Goal: Transaction & Acquisition: Book appointment/travel/reservation

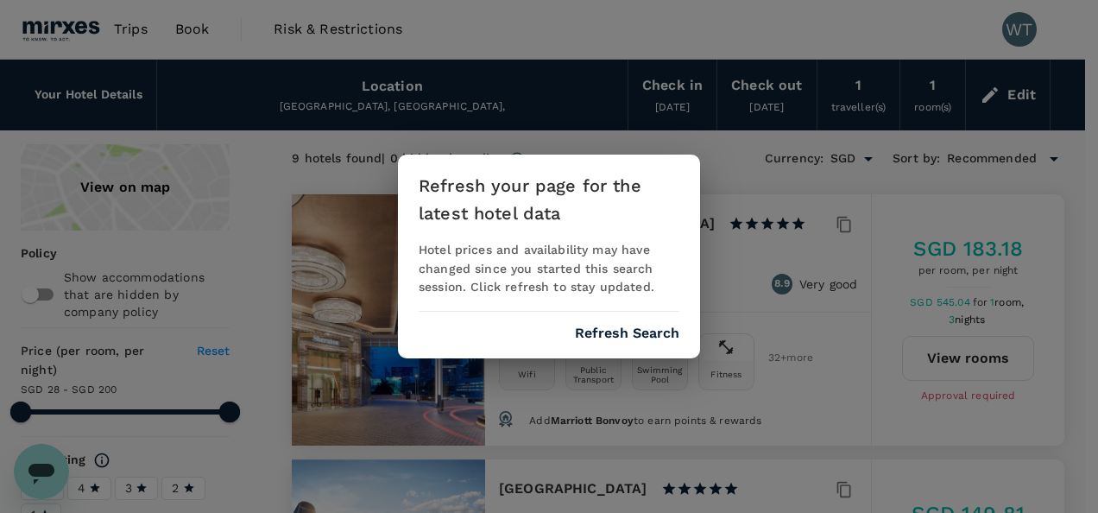
click at [594, 339] on button "Refresh Search" at bounding box center [627, 333] width 104 height 16
click at [617, 333] on button "Refresh Search" at bounding box center [627, 333] width 104 height 16
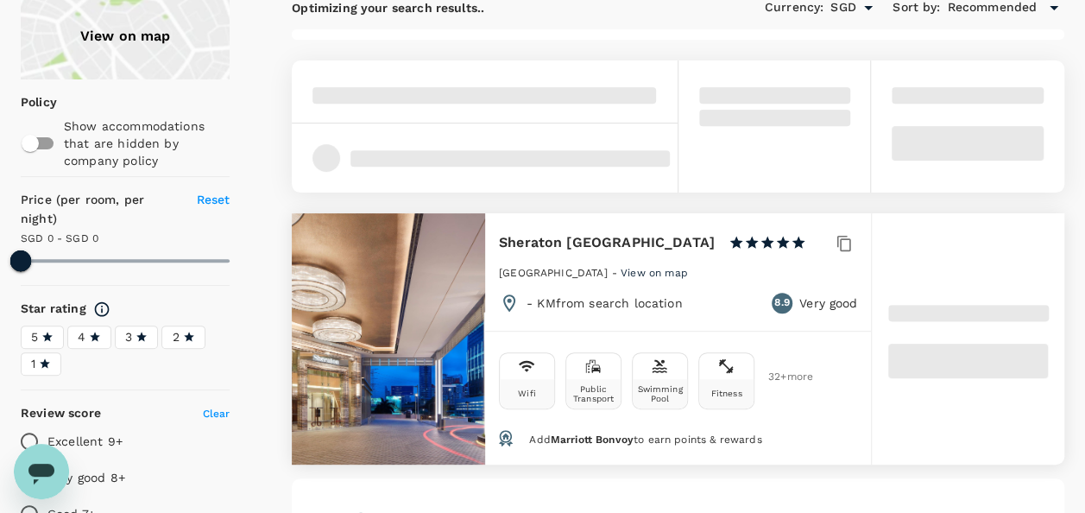
scroll to position [173, 0]
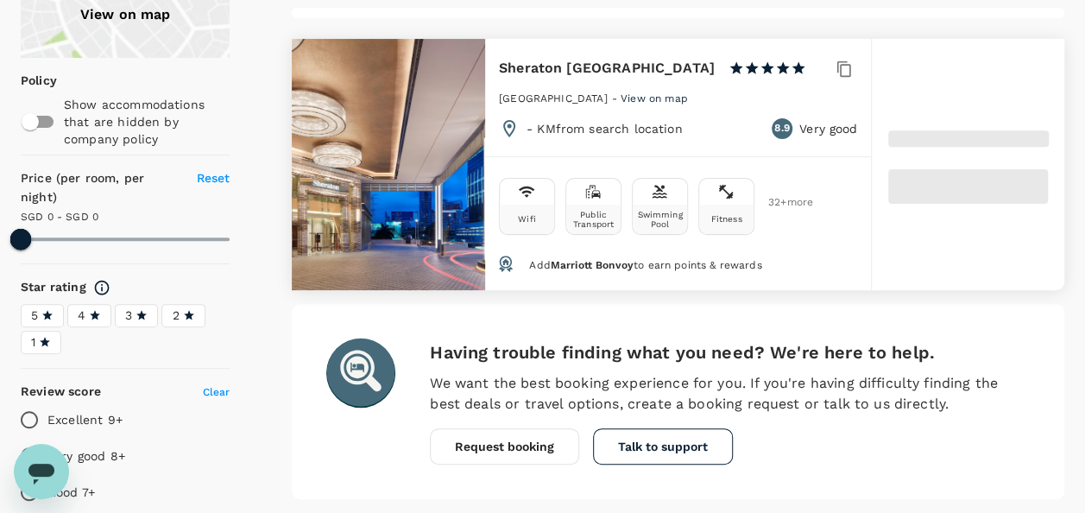
drag, startPoint x: 571, startPoint y: 259, endPoint x: 539, endPoint y: 261, distance: 31.1
click at [571, 259] on span "Marriott Bonvoy" at bounding box center [592, 265] width 83 height 12
click at [508, 257] on icon at bounding box center [506, 264] width 14 height 16
click at [672, 259] on span "Add Marriott Bonvoy to earn points & rewards" at bounding box center [645, 265] width 232 height 12
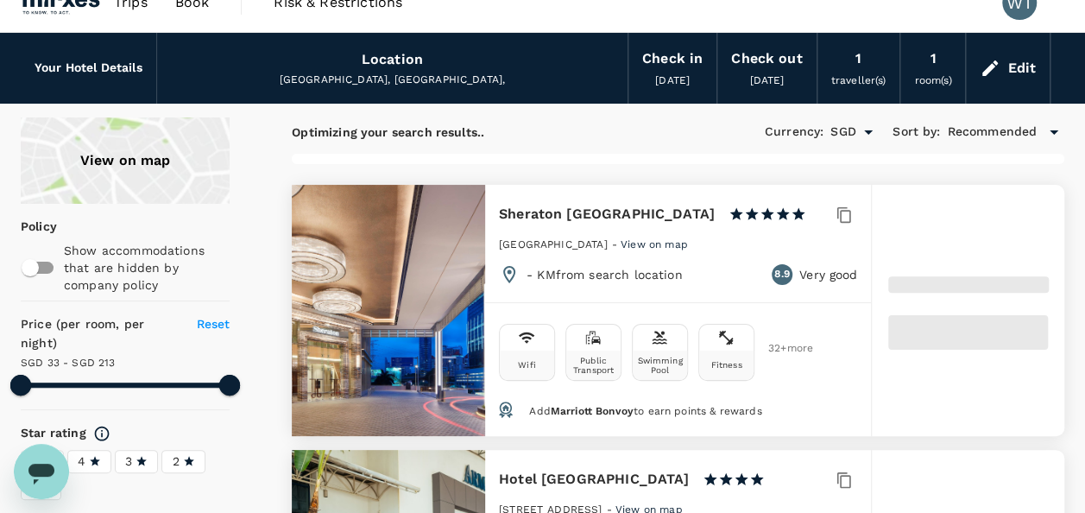
scroll to position [0, 0]
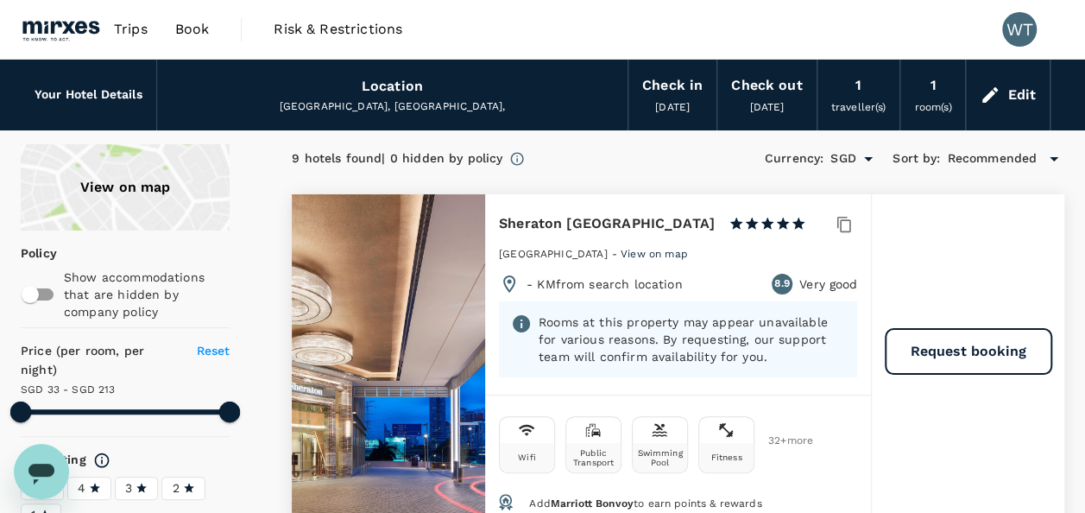
type input "212.85"
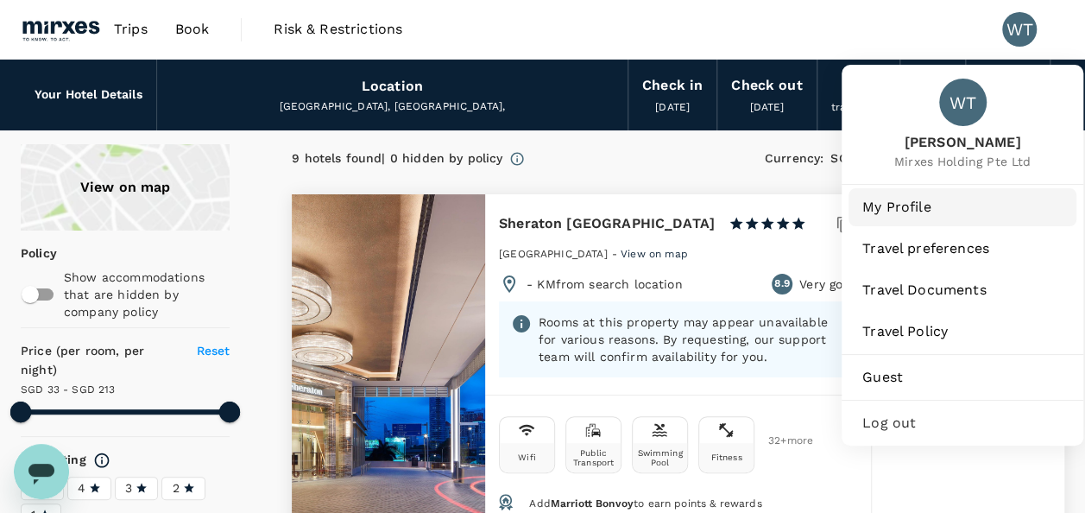
click at [889, 205] on span "My Profile" at bounding box center [962, 207] width 200 height 21
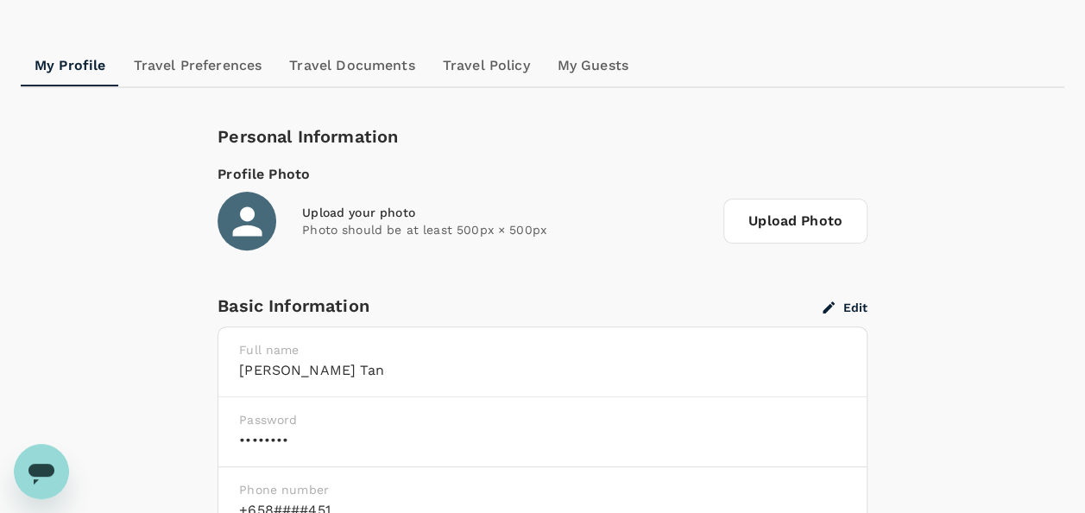
scroll to position [85, 0]
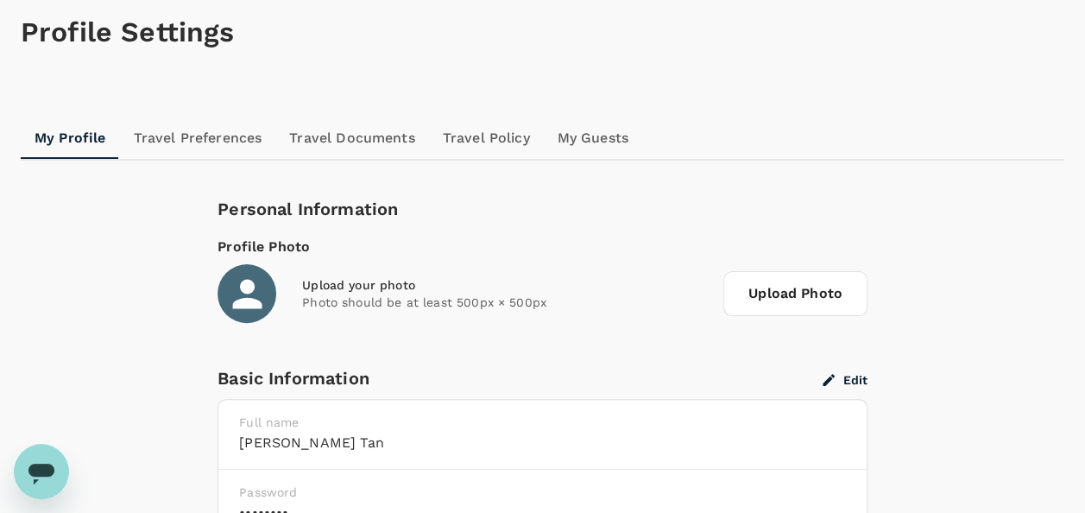
click at [207, 142] on link "Travel Preferences" at bounding box center [198, 137] width 156 height 41
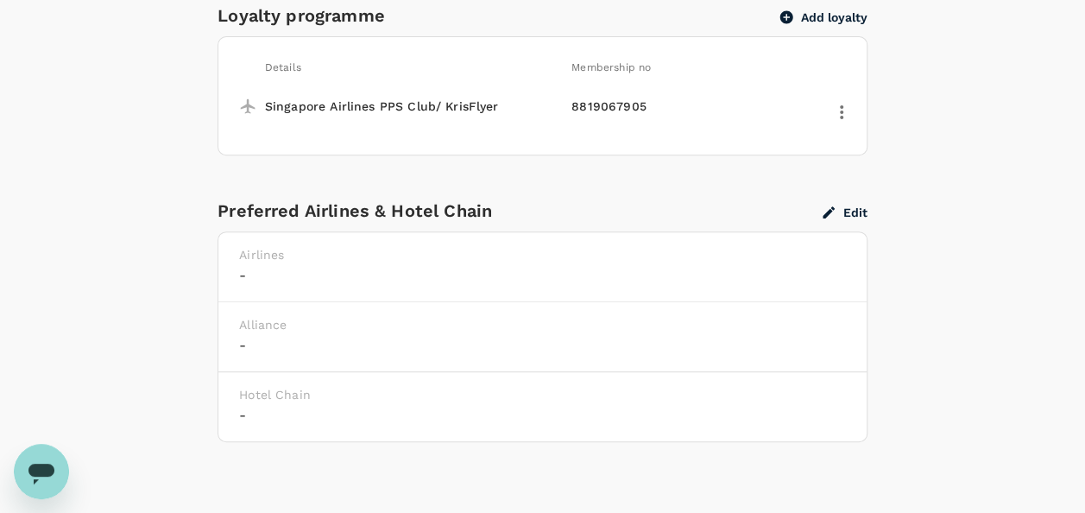
scroll to position [345, 0]
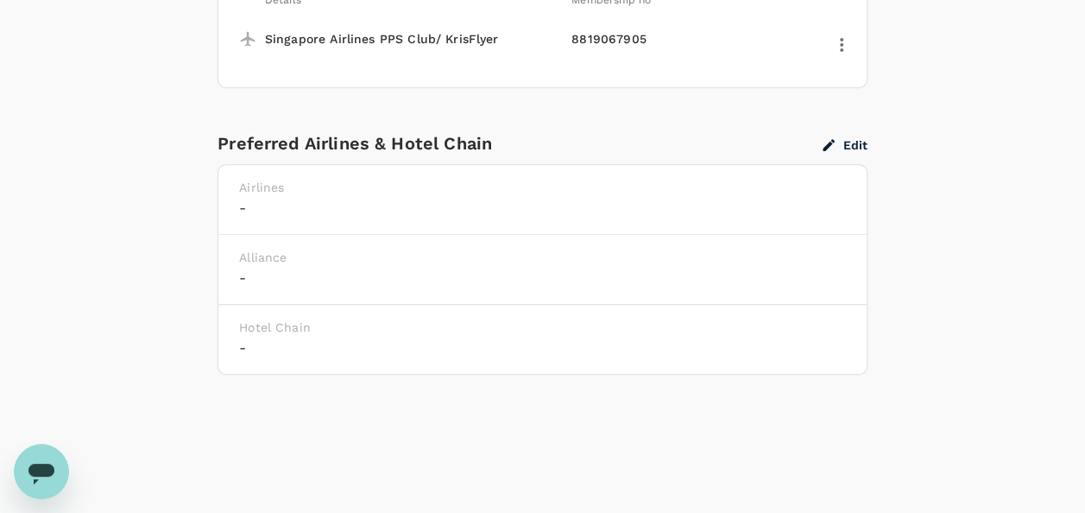
click at [839, 145] on button "Edit" at bounding box center [845, 145] width 45 height 16
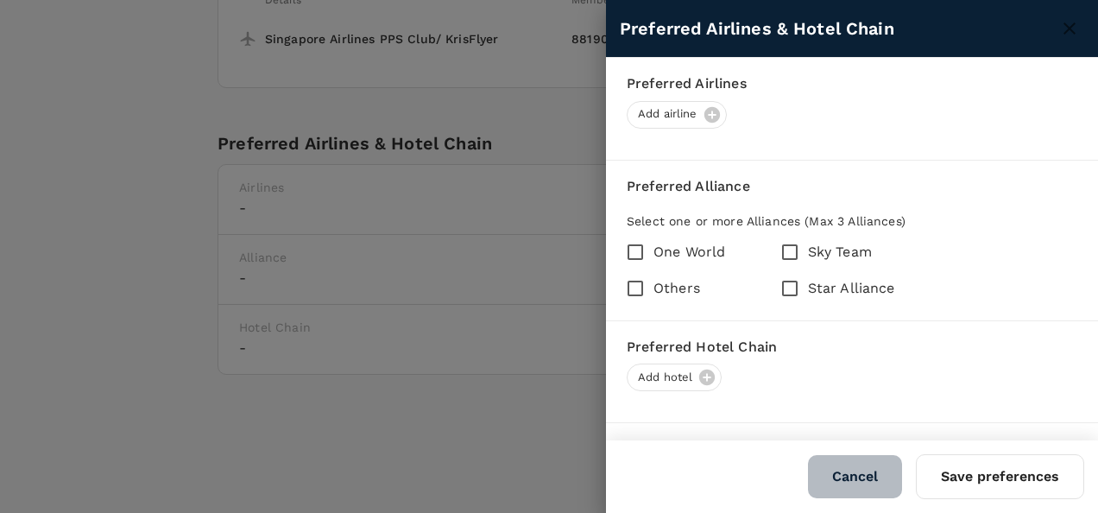
click at [856, 470] on button "Cancel" at bounding box center [855, 476] width 94 height 43
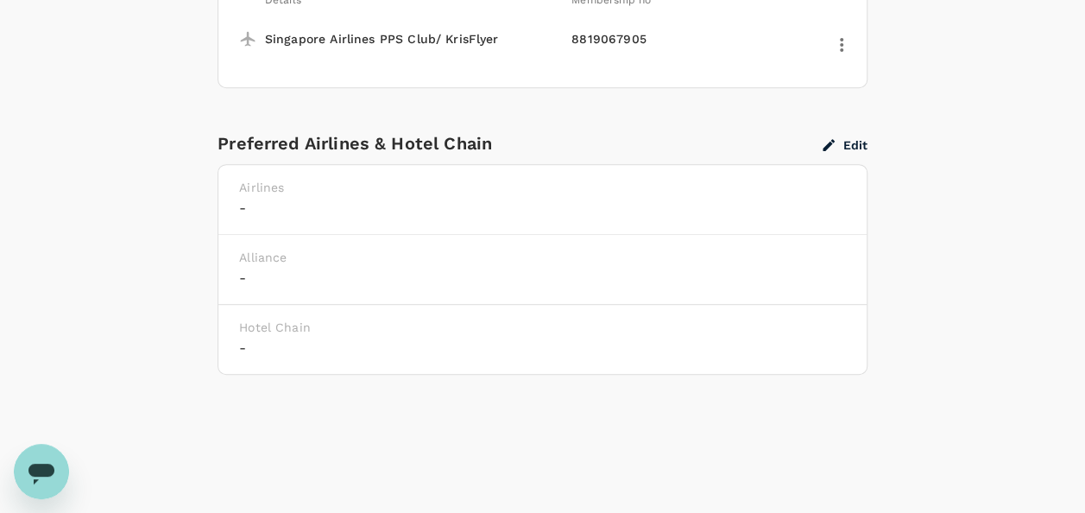
click at [832, 140] on icon "button" at bounding box center [829, 145] width 16 height 16
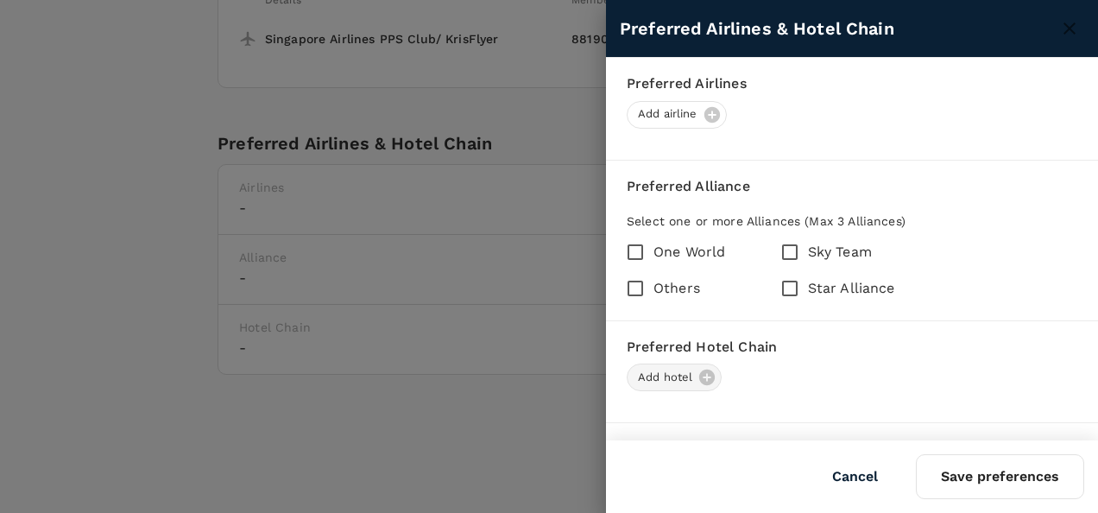
click at [666, 375] on span "Add hotel" at bounding box center [665, 377] width 75 height 16
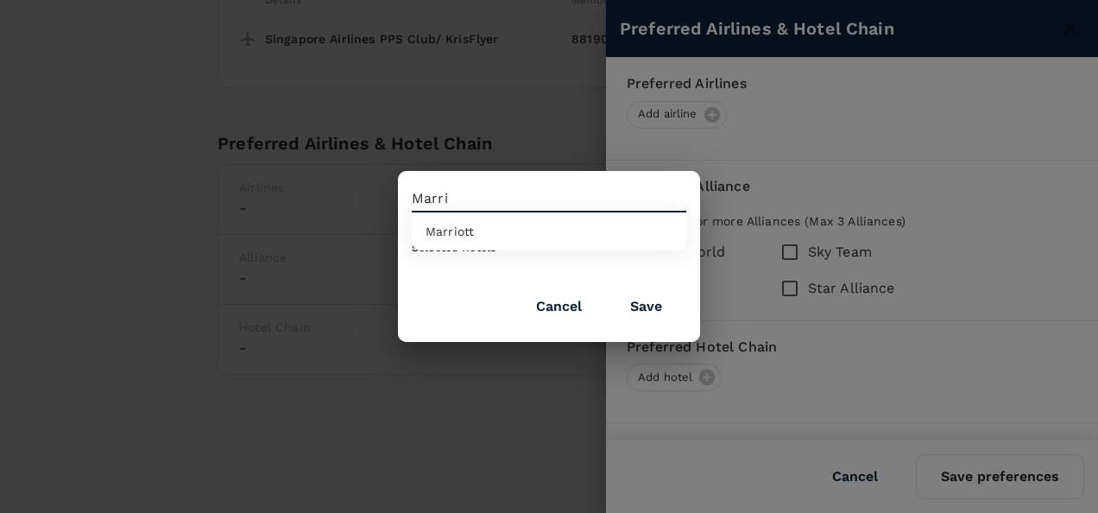
click at [471, 232] on span "Marriott" at bounding box center [450, 231] width 48 height 14
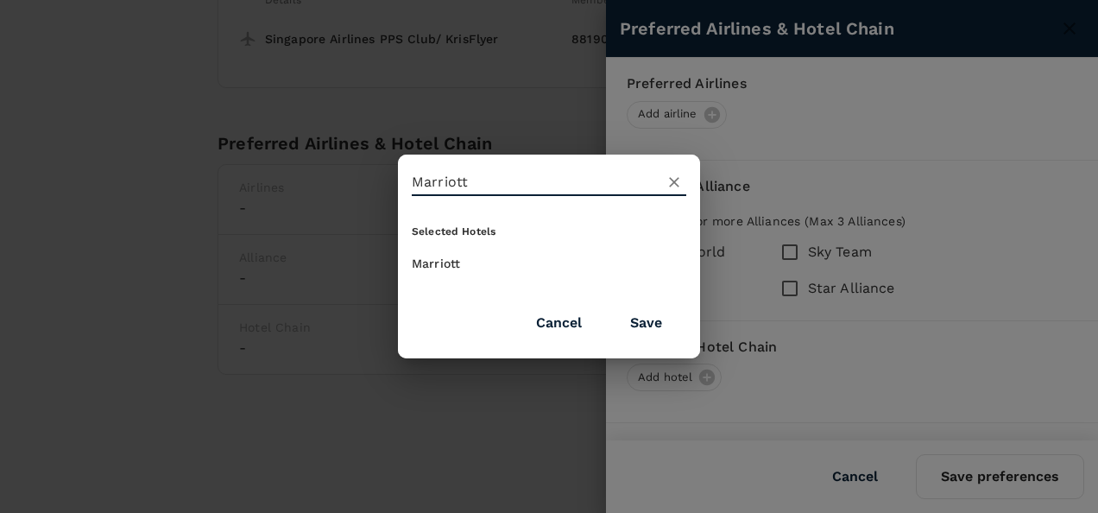
type input "Marriott"
click at [556, 323] on button "Cancel" at bounding box center [559, 322] width 94 height 43
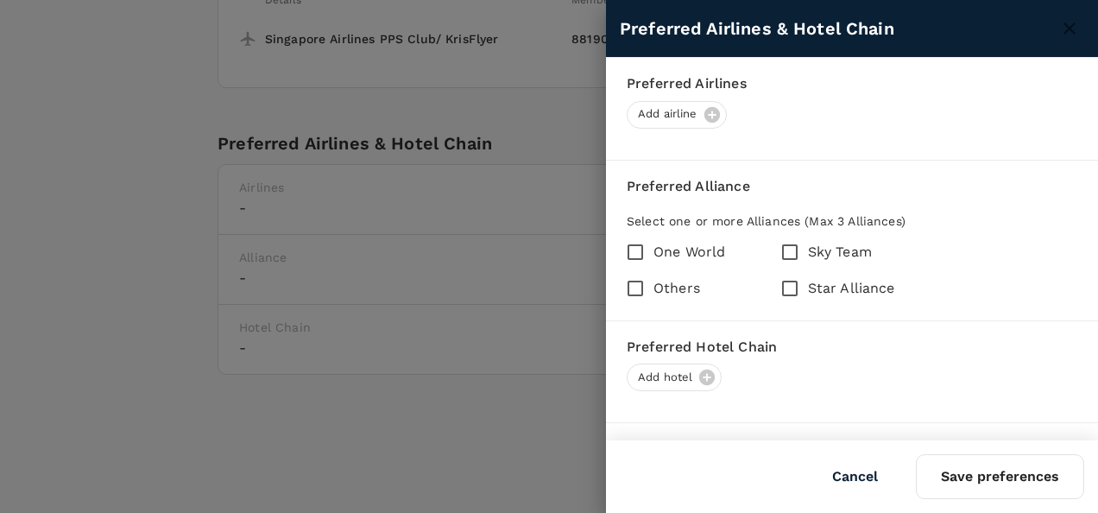
click at [855, 482] on button "Cancel" at bounding box center [855, 476] width 94 height 43
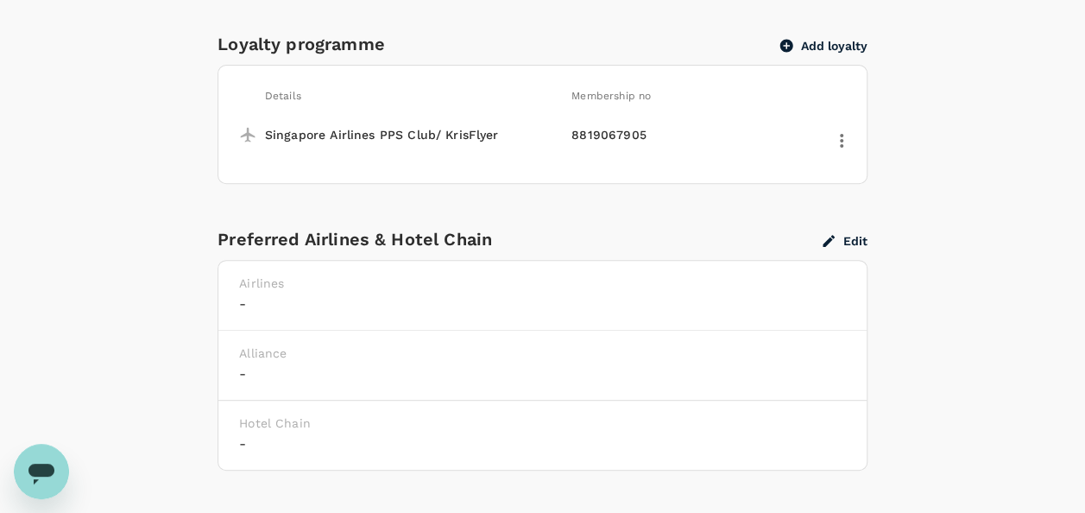
scroll to position [0, 0]
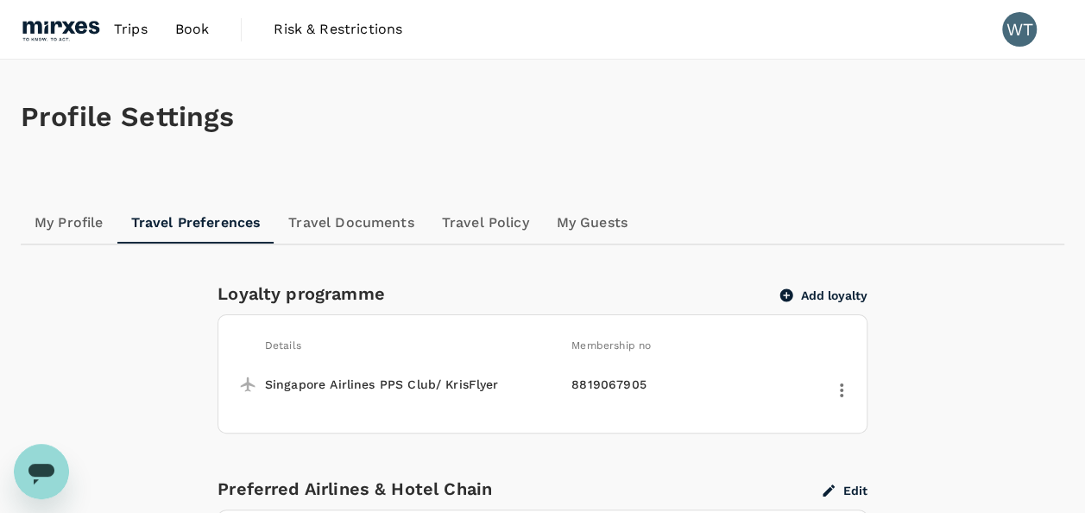
click at [337, 225] on link "Travel Documents" at bounding box center [350, 222] width 153 height 41
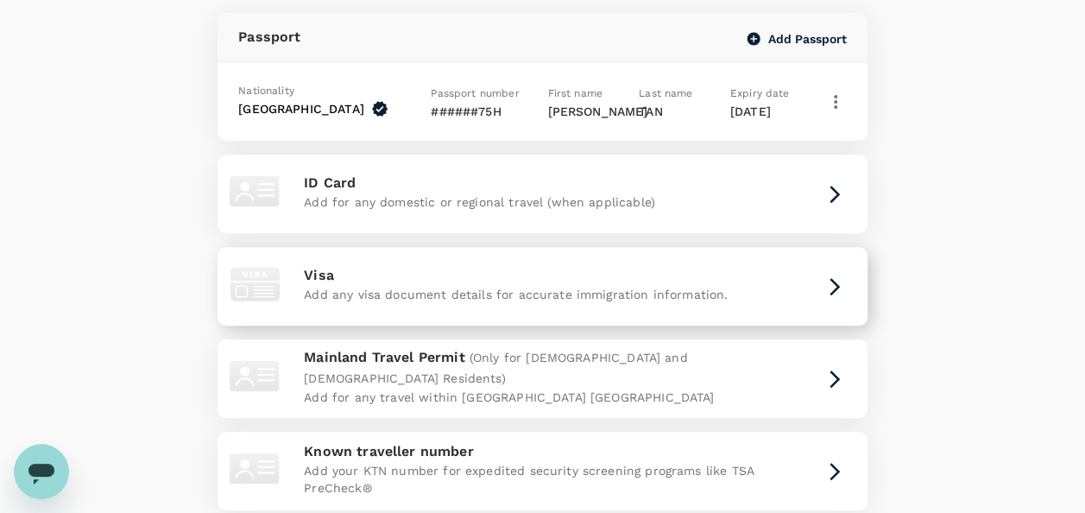
scroll to position [173, 0]
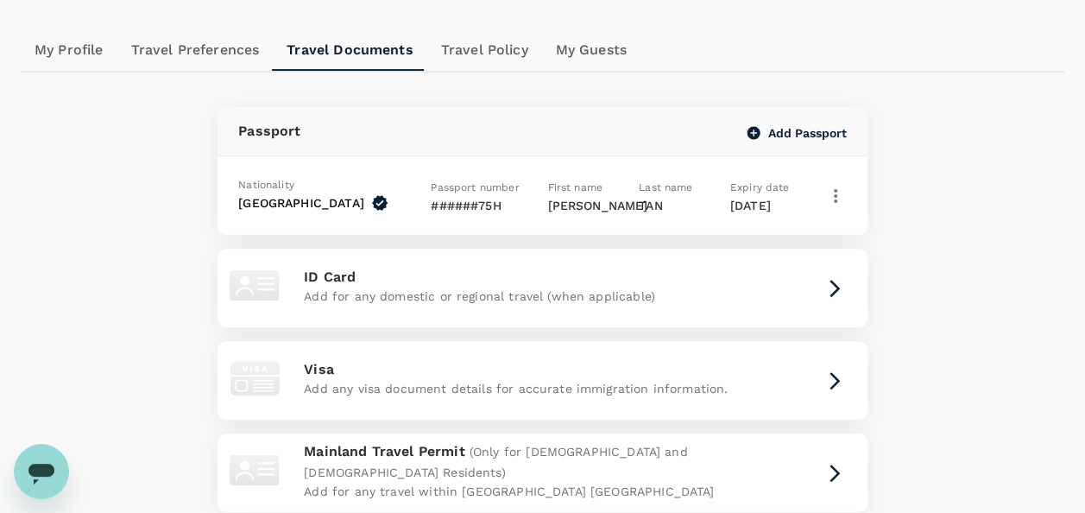
click at [470, 49] on link "Travel Policy" at bounding box center [484, 49] width 115 height 41
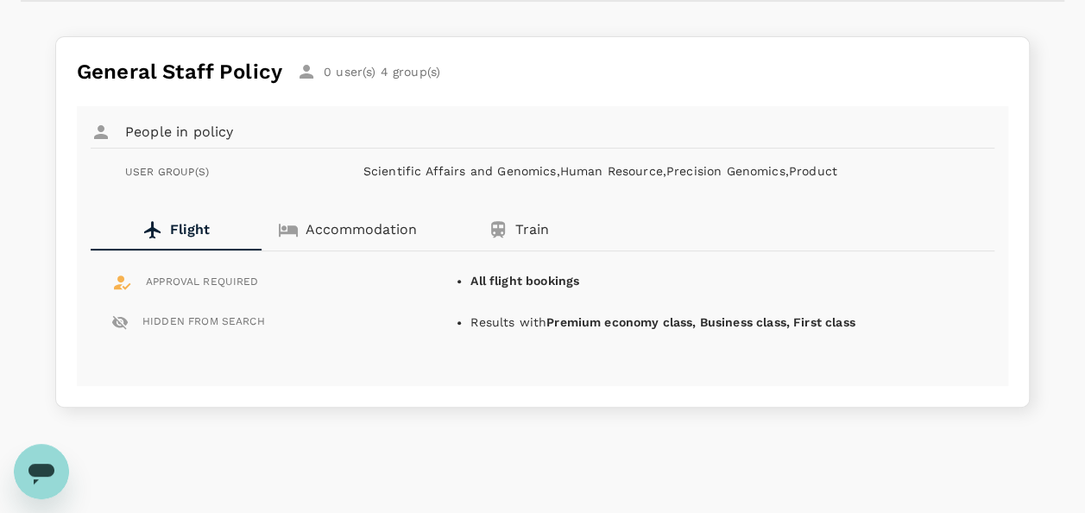
scroll to position [223, 0]
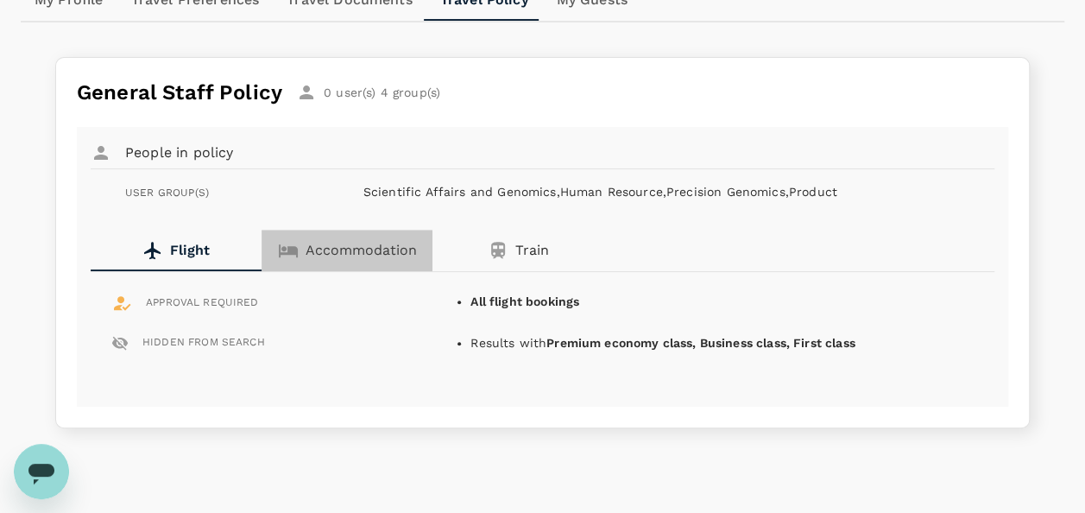
click at [344, 256] on p "Accommodation" at bounding box center [361, 250] width 111 height 21
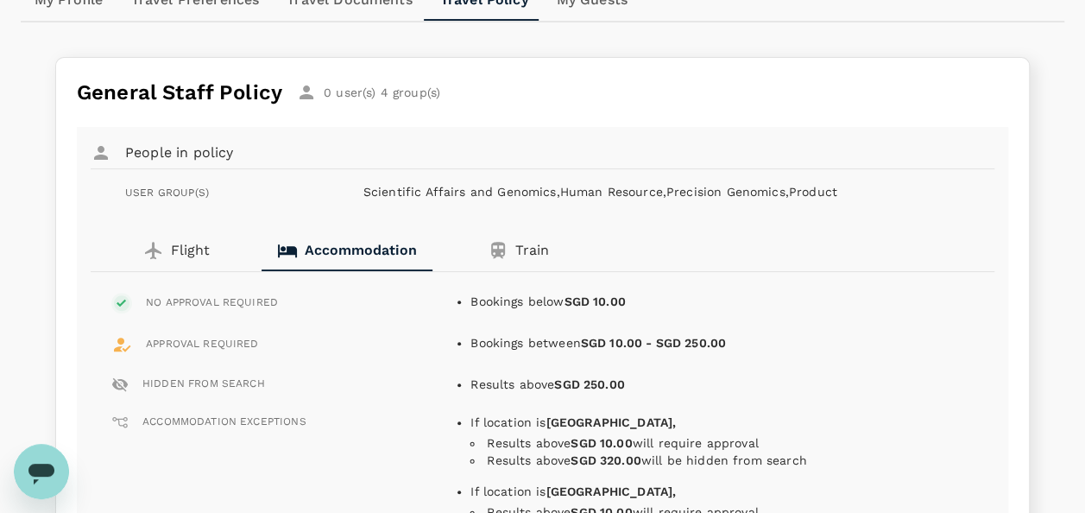
click at [506, 251] on icon "button" at bounding box center [498, 250] width 21 height 21
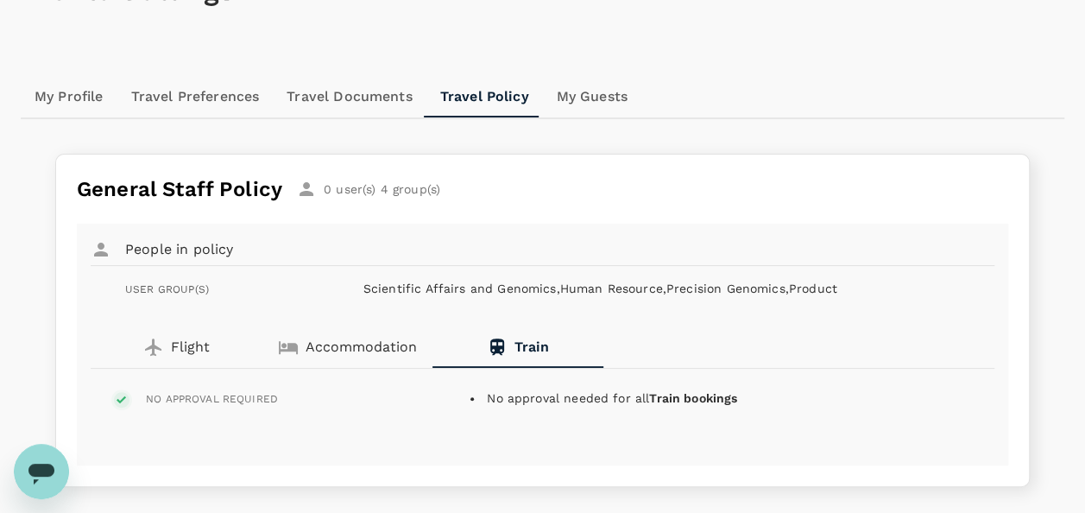
scroll to position [50, 0]
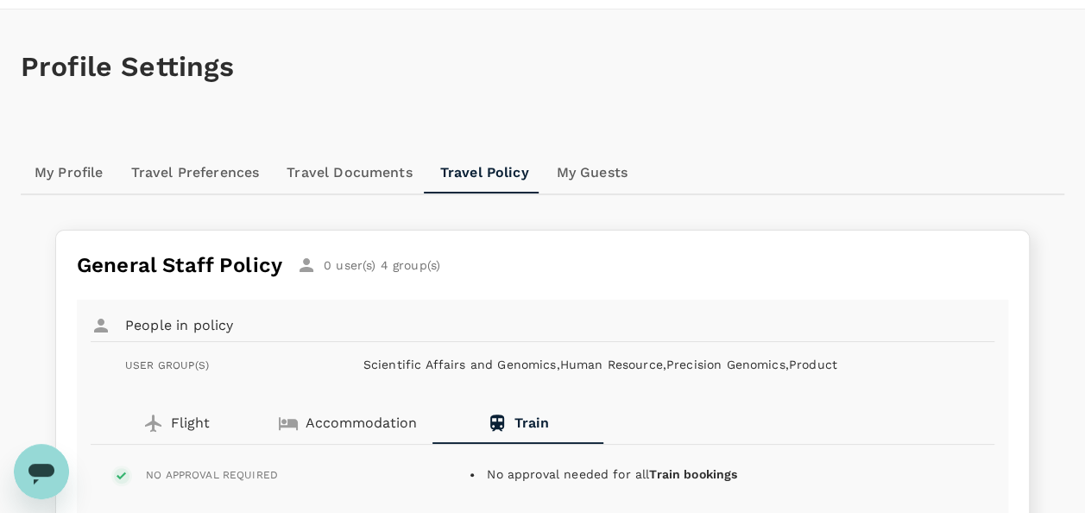
click at [584, 176] on link "My Guests" at bounding box center [592, 172] width 98 height 41
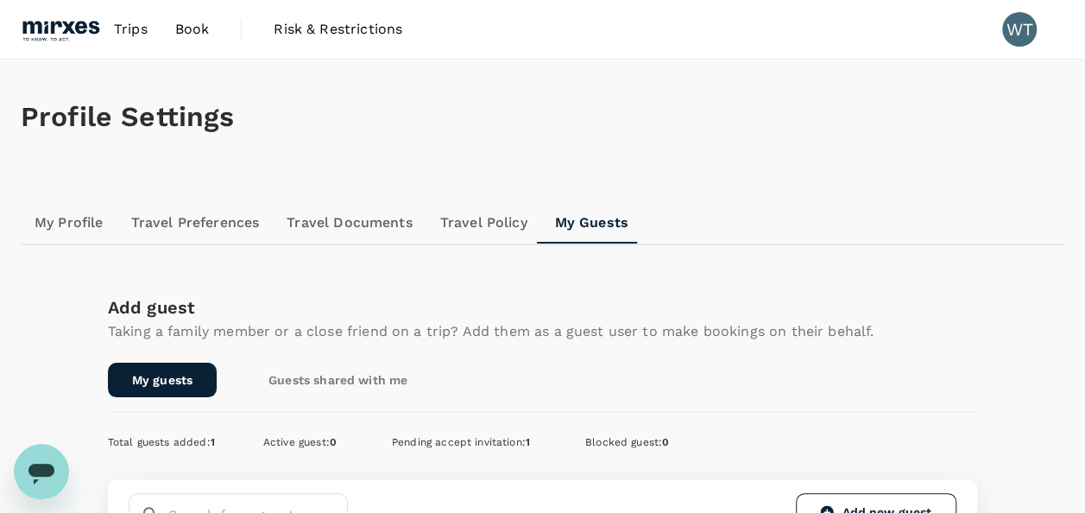
click at [183, 29] on span "Book" at bounding box center [192, 29] width 35 height 21
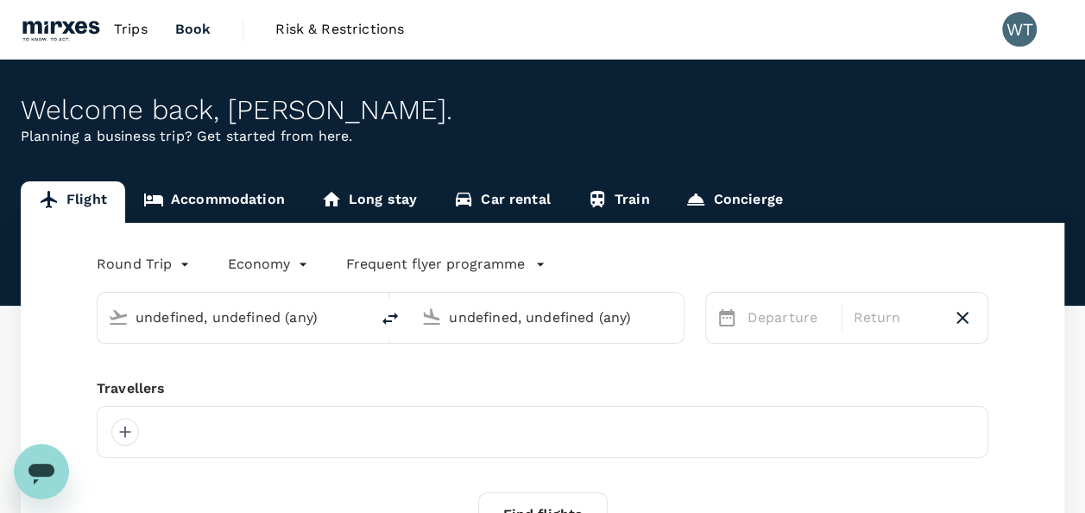
type input "Singapore Changi (SIN)"
type input "Kuala Lumpur Intl ([GEOGRAPHIC_DATA])"
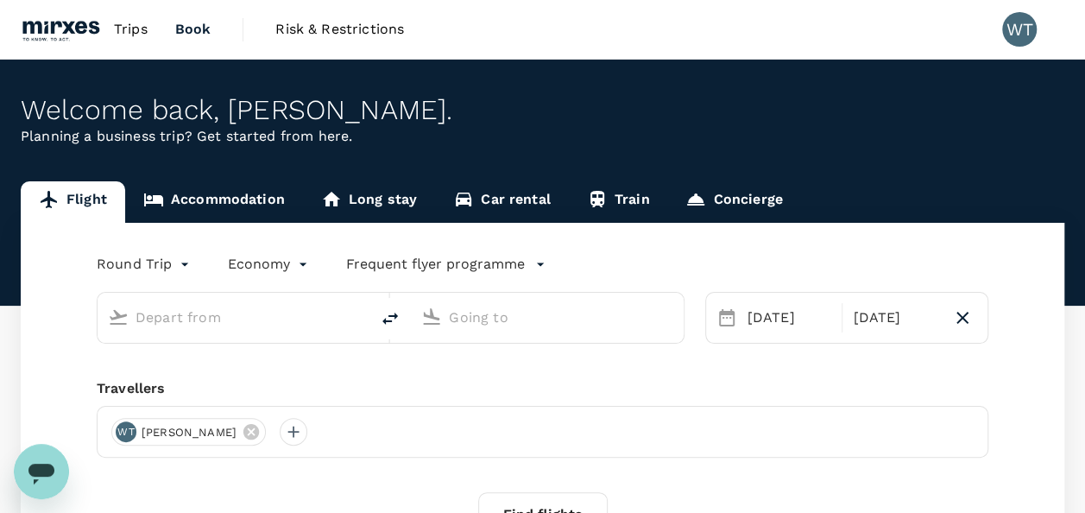
type input "Singapore Changi (SIN)"
type input "Kuala Lumpur Intl ([GEOGRAPHIC_DATA])"
type input "Singapore Changi (SIN)"
type input "Kuala Lumpur Intl ([GEOGRAPHIC_DATA])"
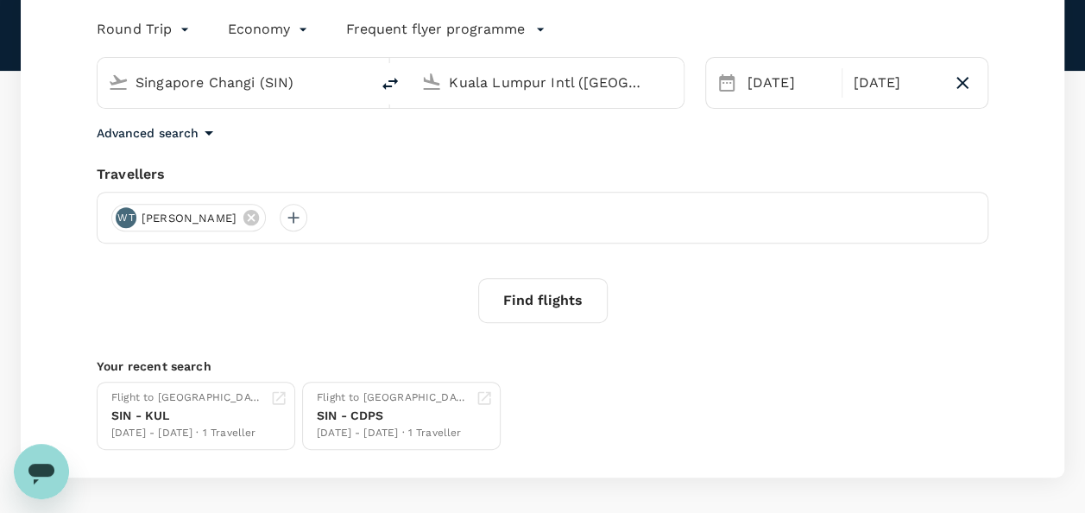
scroll to position [306, 0]
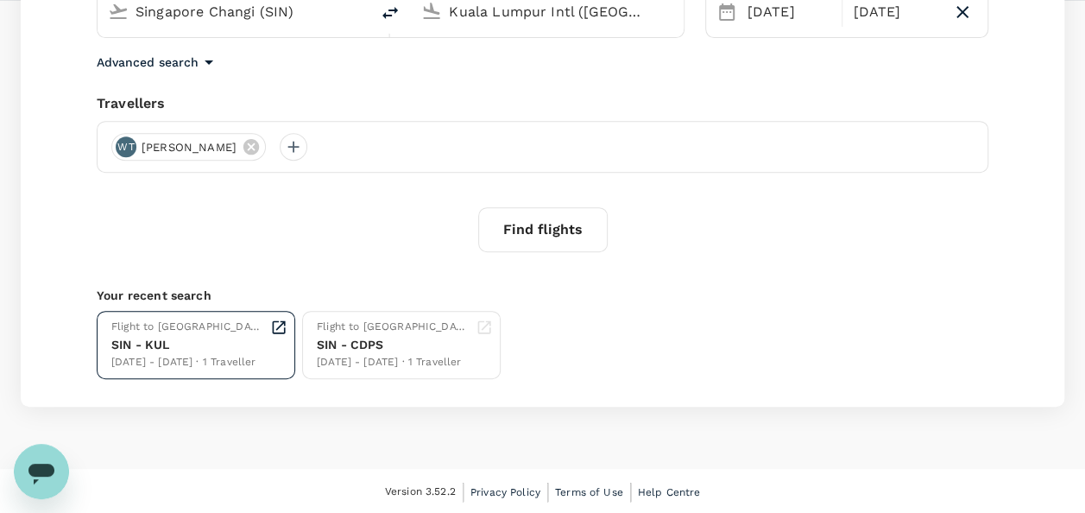
click at [194, 337] on div "SIN - KUL" at bounding box center [187, 345] width 152 height 18
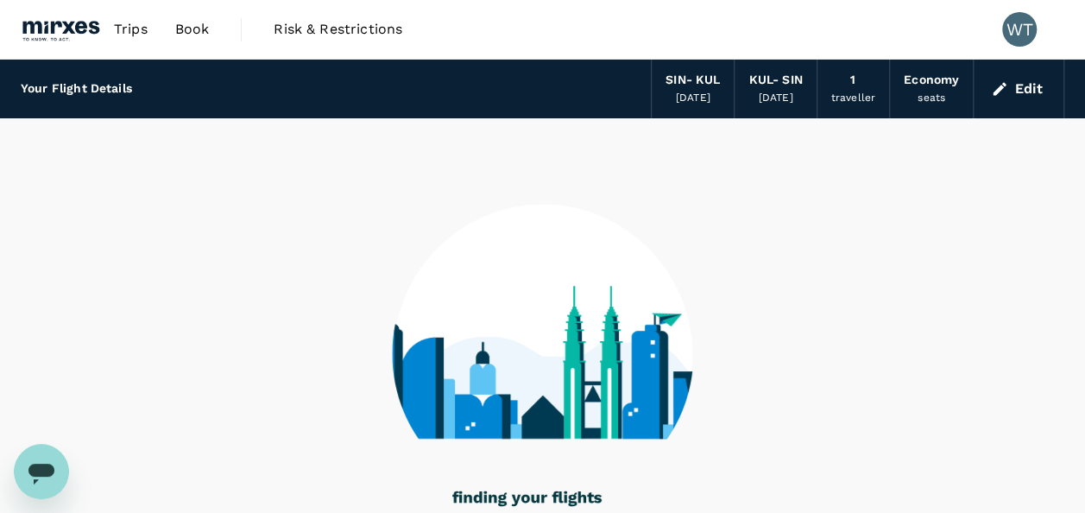
click at [200, 27] on span "Book" at bounding box center [192, 29] width 35 height 21
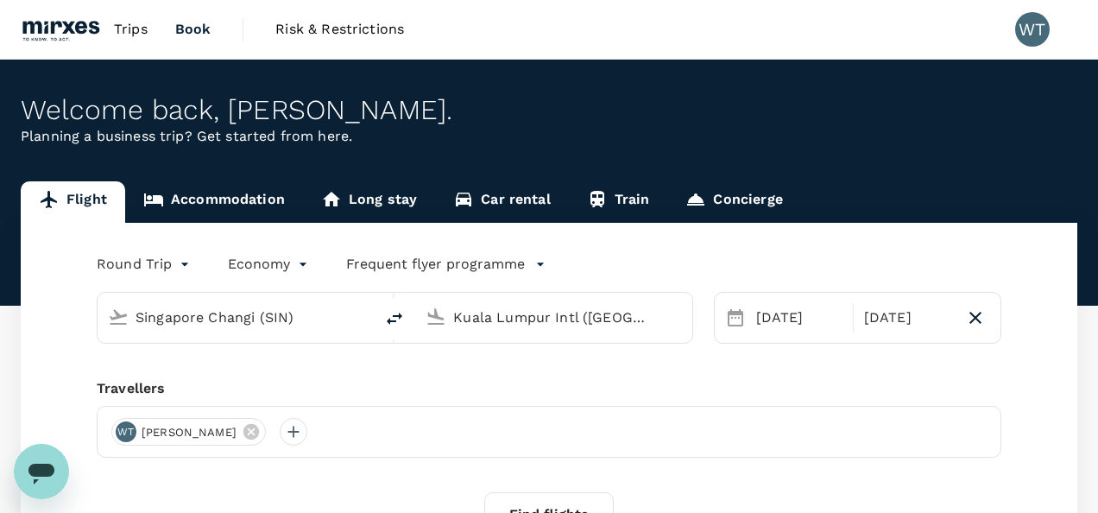
type input "Singapore Changi (SIN)"
type input "Kuala Lumpur Intl ([GEOGRAPHIC_DATA])"
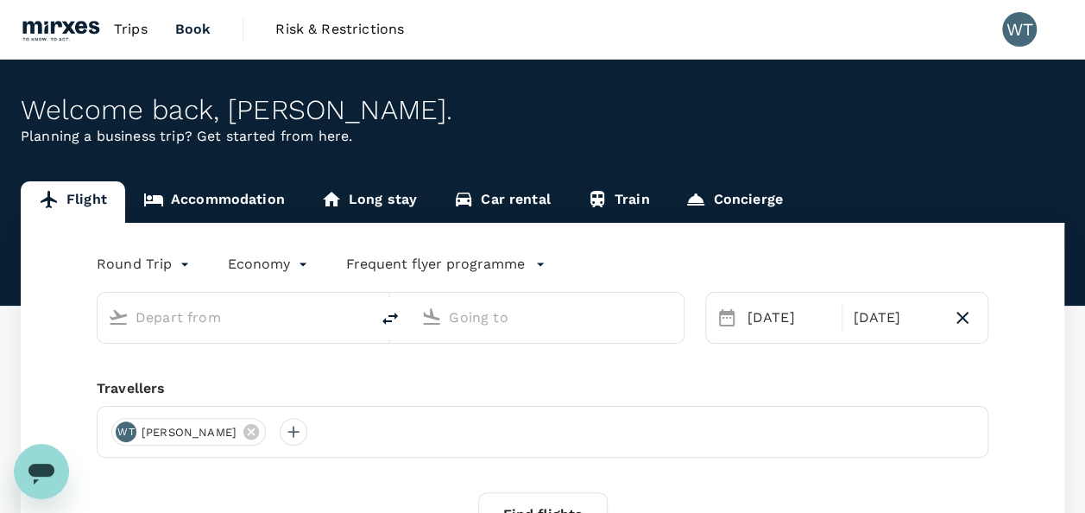
type input "Singapore Changi (SIN)"
type input "Kuala Lumpur Intl ([GEOGRAPHIC_DATA])"
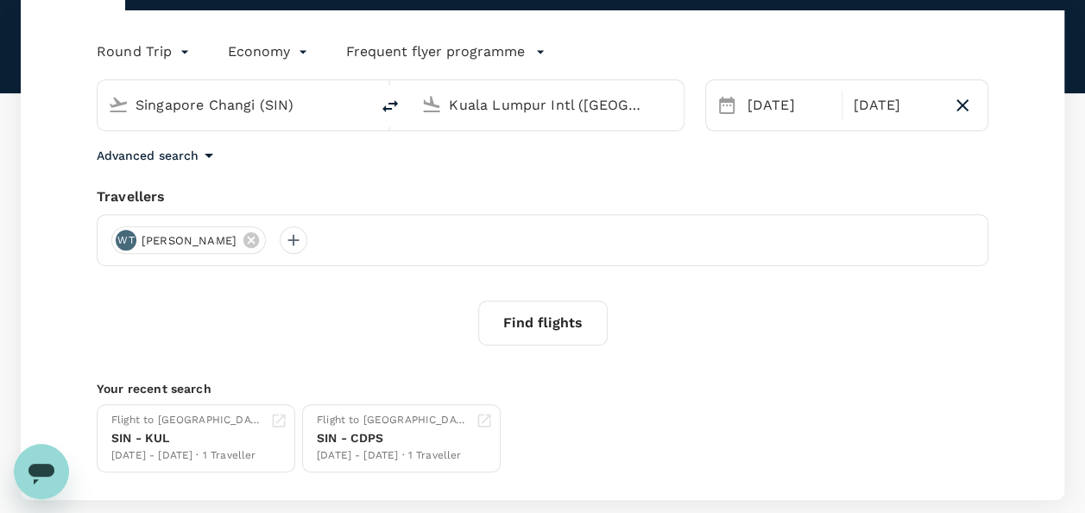
scroll to position [133, 0]
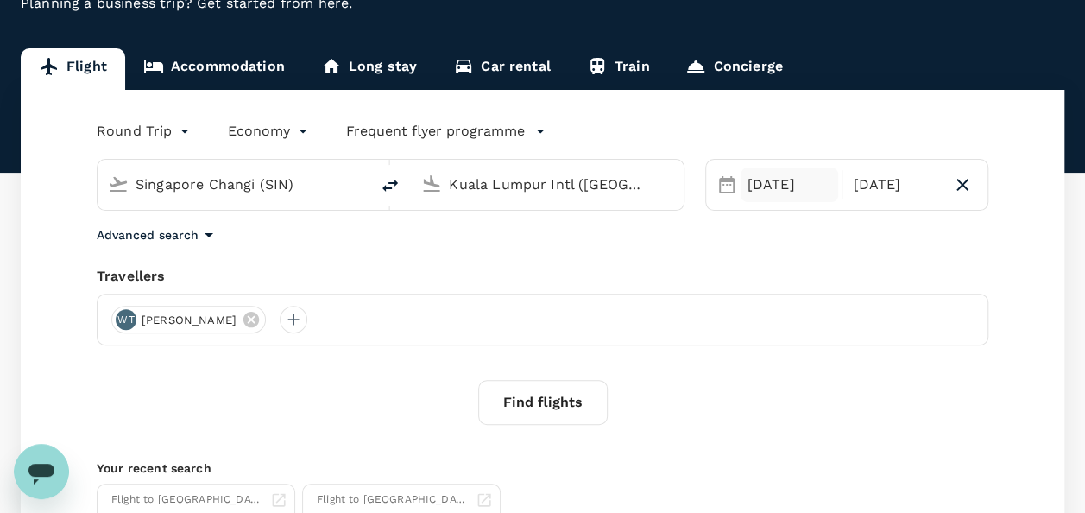
click at [764, 189] on div "[DATE]" at bounding box center [790, 184] width 98 height 35
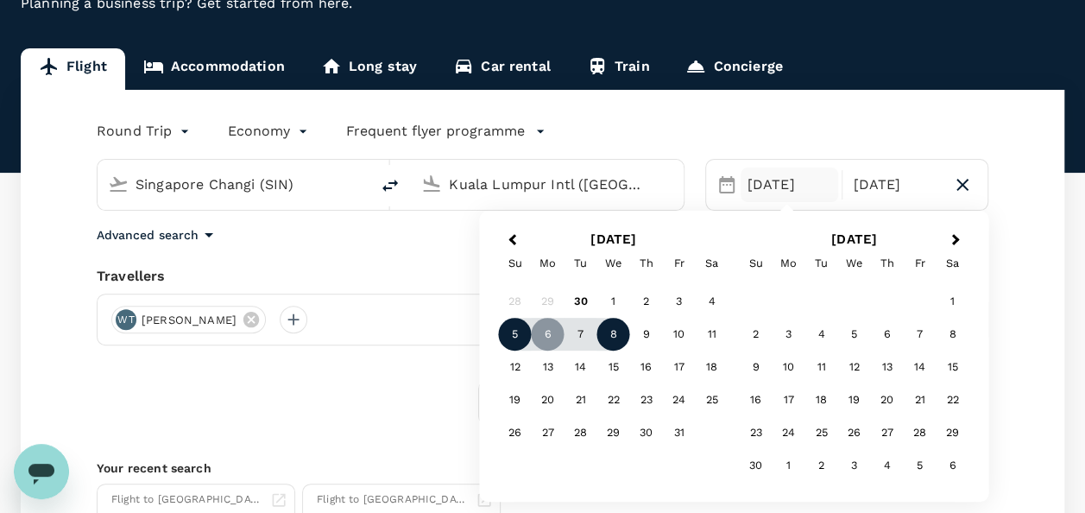
click at [517, 333] on div "5" at bounding box center [515, 334] width 33 height 33
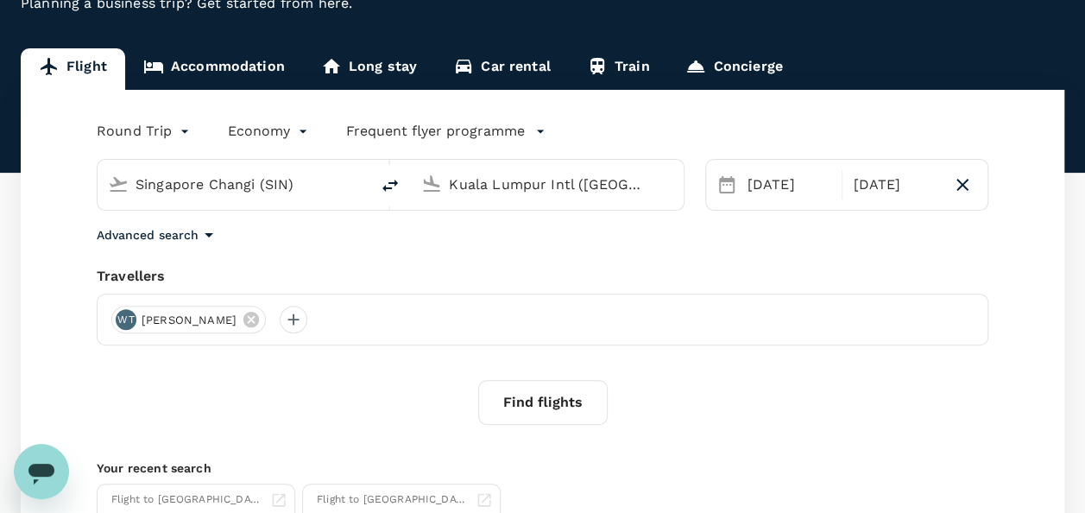
click at [867, 110] on div "Round Trip roundtrip Economy economy Frequent flyer programme" at bounding box center [525, 127] width 926 height 35
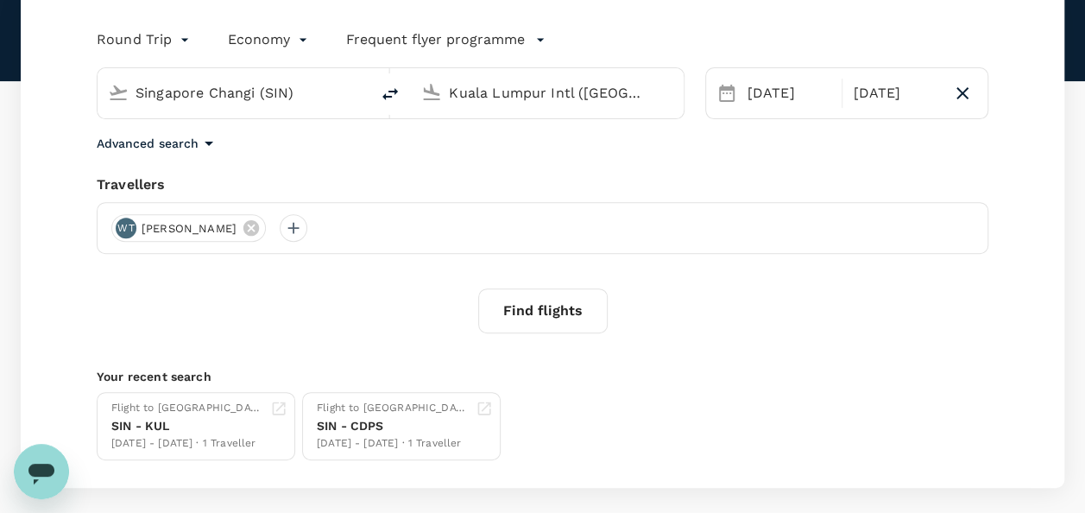
scroll to position [306, 0]
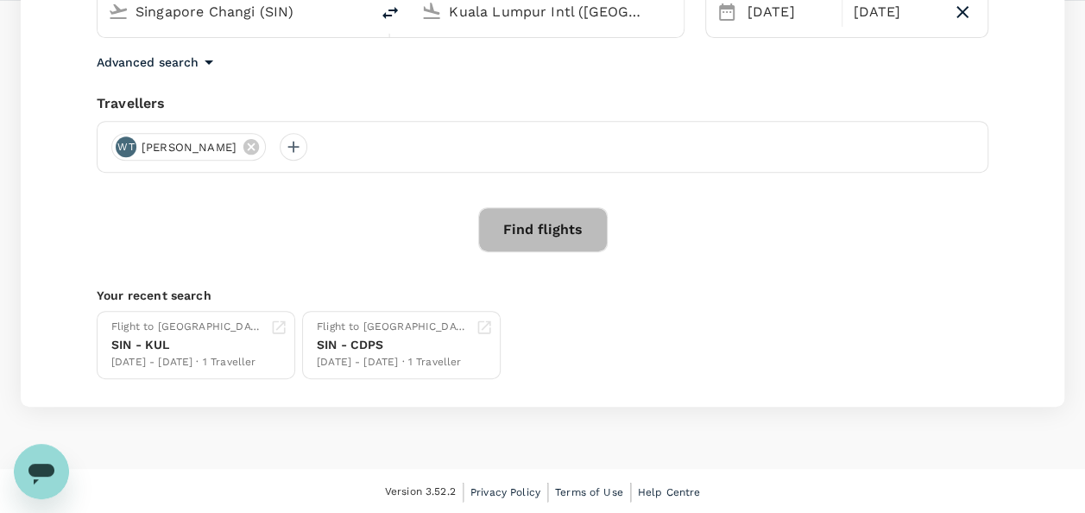
click at [543, 230] on button "Find flights" at bounding box center [542, 229] width 129 height 45
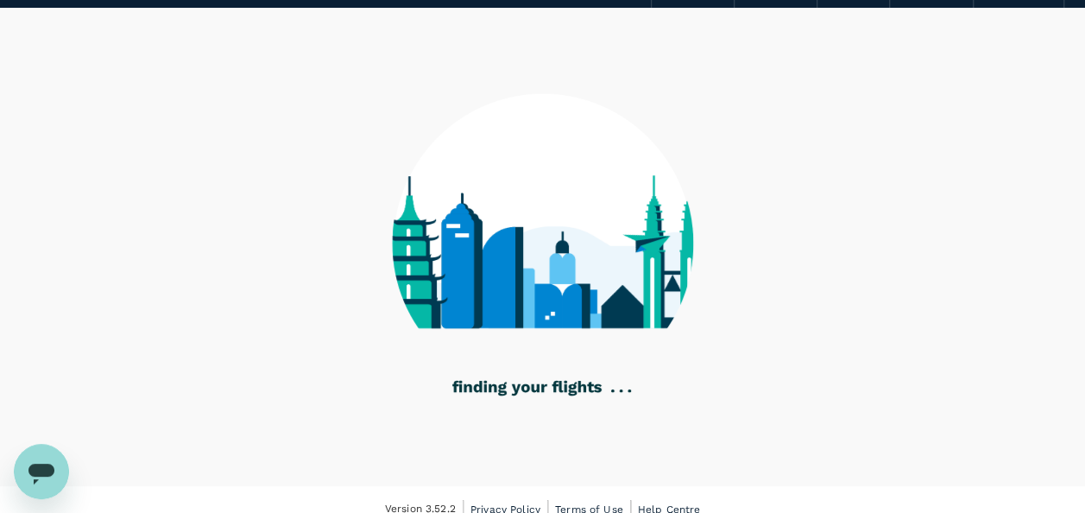
scroll to position [129, 0]
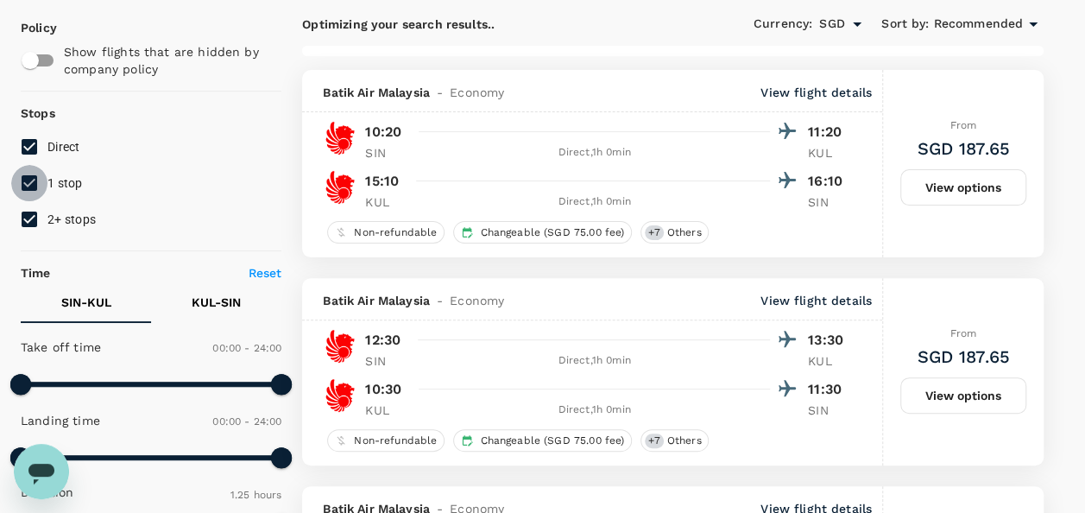
click at [27, 182] on input "1 stop" at bounding box center [29, 183] width 36 height 36
checkbox input "false"
click at [31, 221] on input "2+ stops" at bounding box center [29, 219] width 36 height 36
checkbox input "false"
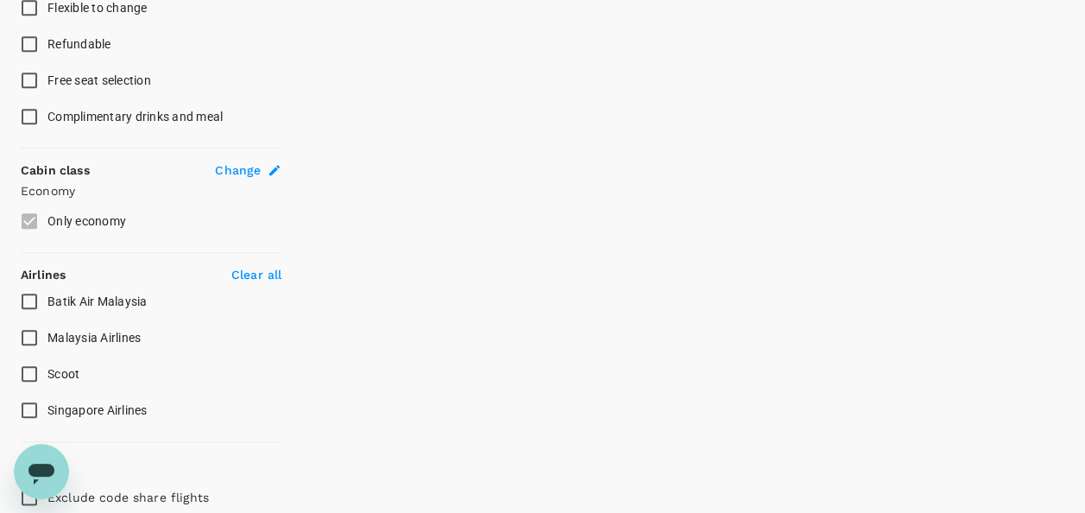
scroll to position [872, 0]
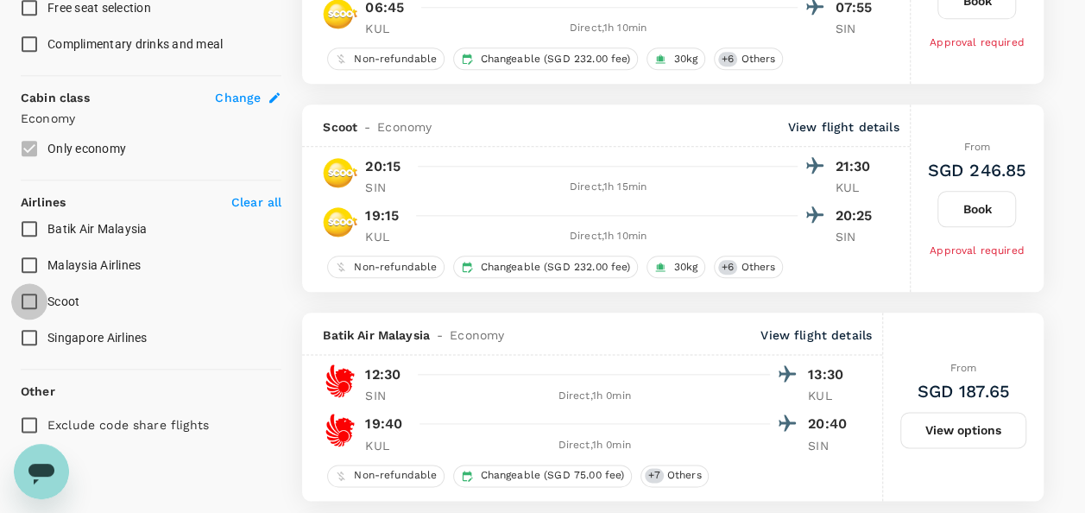
click at [28, 299] on input "Scoot" at bounding box center [29, 301] width 36 height 36
checkbox input "true"
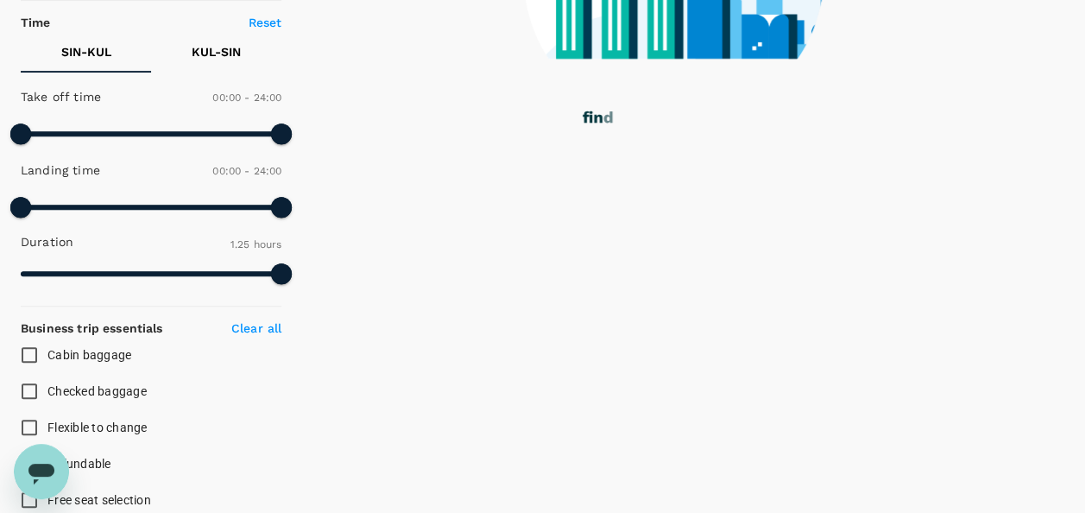
scroll to position [268, 0]
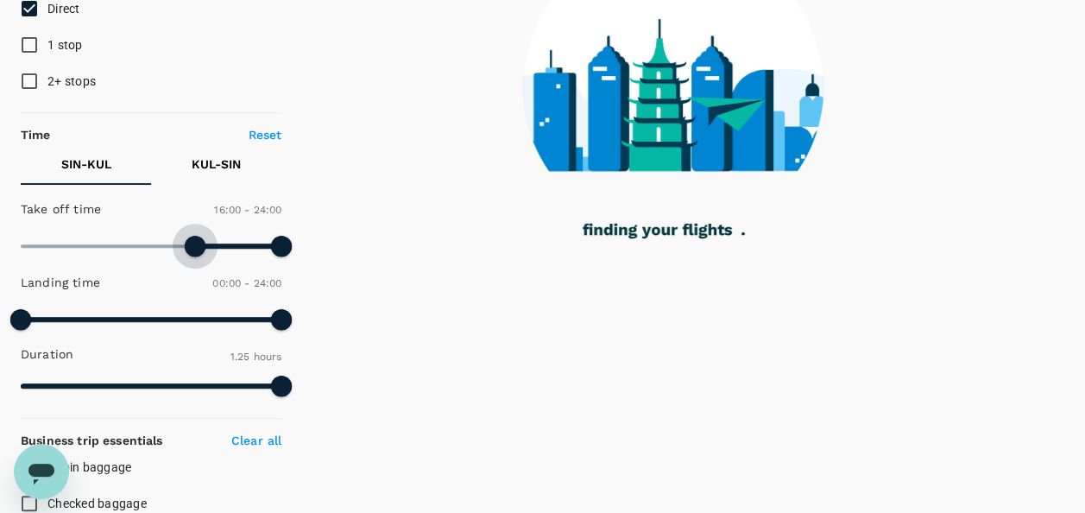
type input "1020"
checkbox input "false"
checkbox input "true"
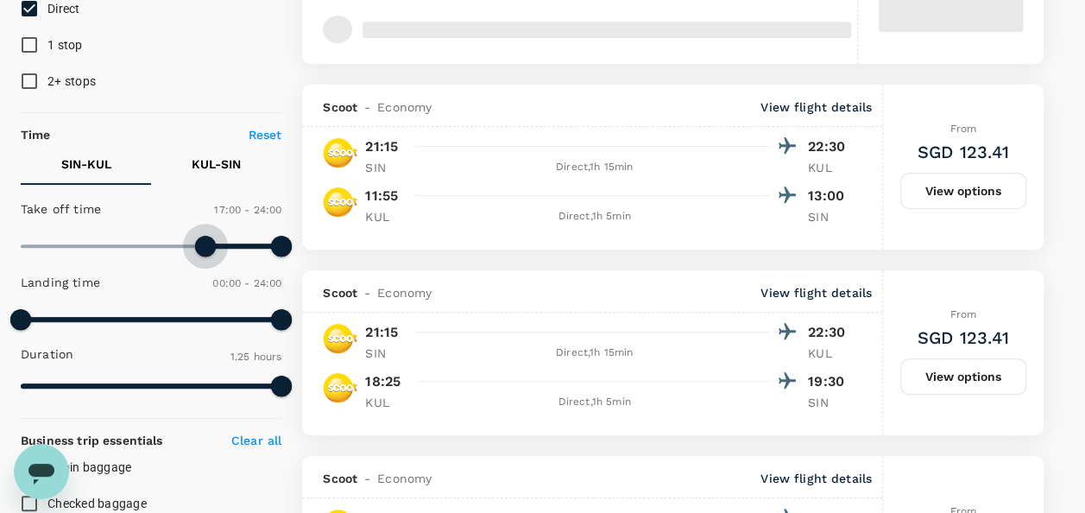
type input "SGD"
type input "1050"
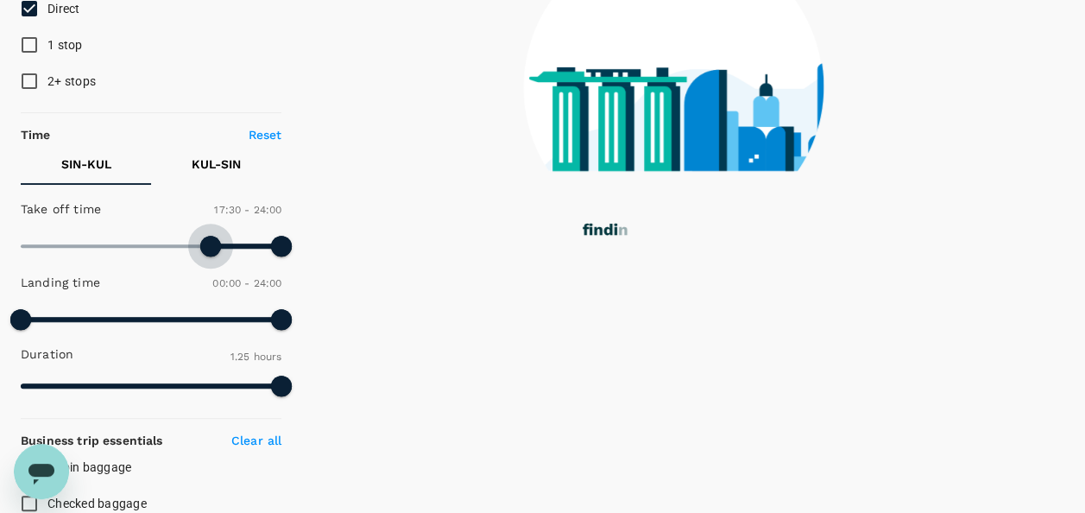
drag, startPoint x: 28, startPoint y: 238, endPoint x: 212, endPoint y: 247, distance: 184.9
click at [212, 247] on span at bounding box center [210, 246] width 21 height 21
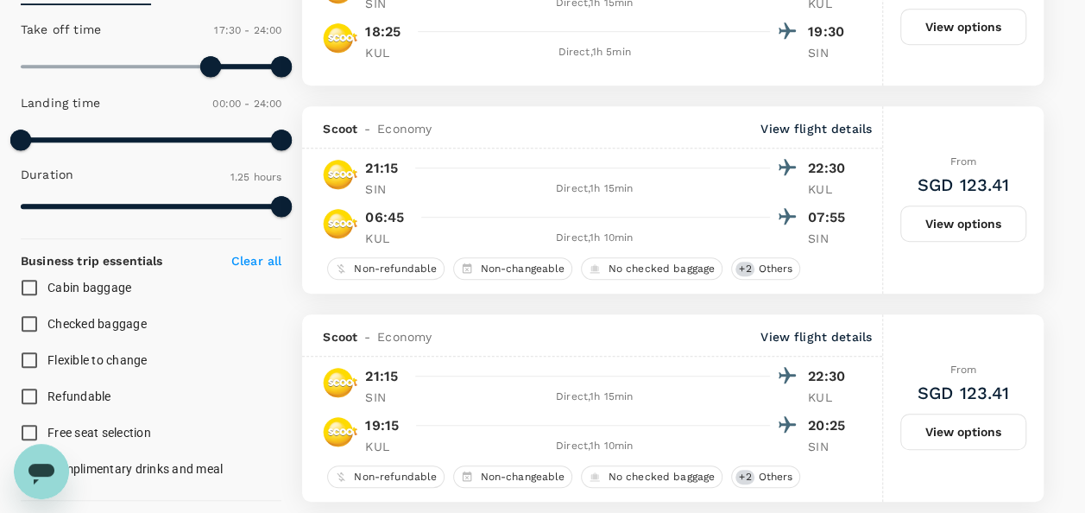
scroll to position [354, 0]
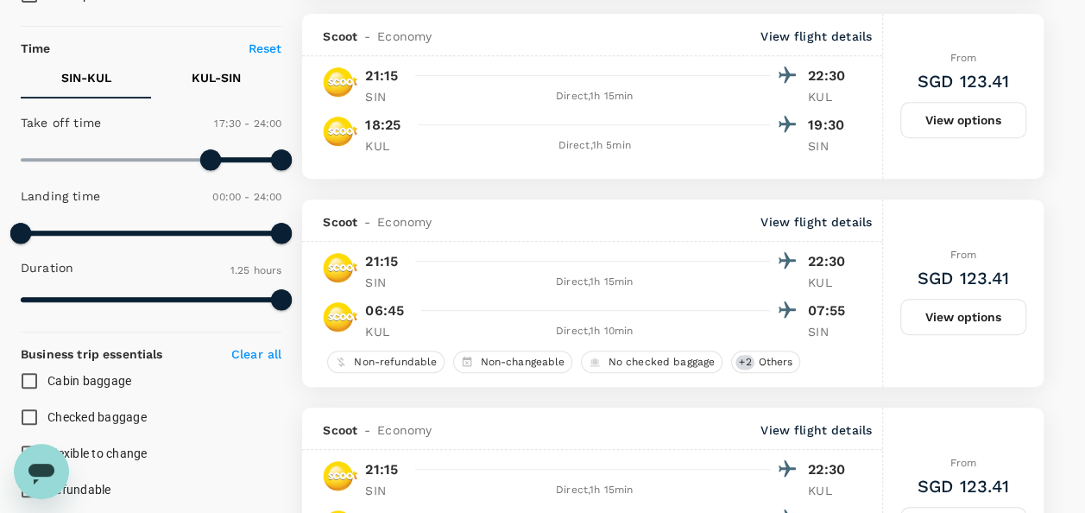
click at [204, 77] on p "KUL - SIN" at bounding box center [216, 77] width 49 height 17
type input "1020"
drag, startPoint x: 23, startPoint y: 157, endPoint x: 206, endPoint y: 164, distance: 183.1
click at [206, 164] on span at bounding box center [205, 159] width 21 height 21
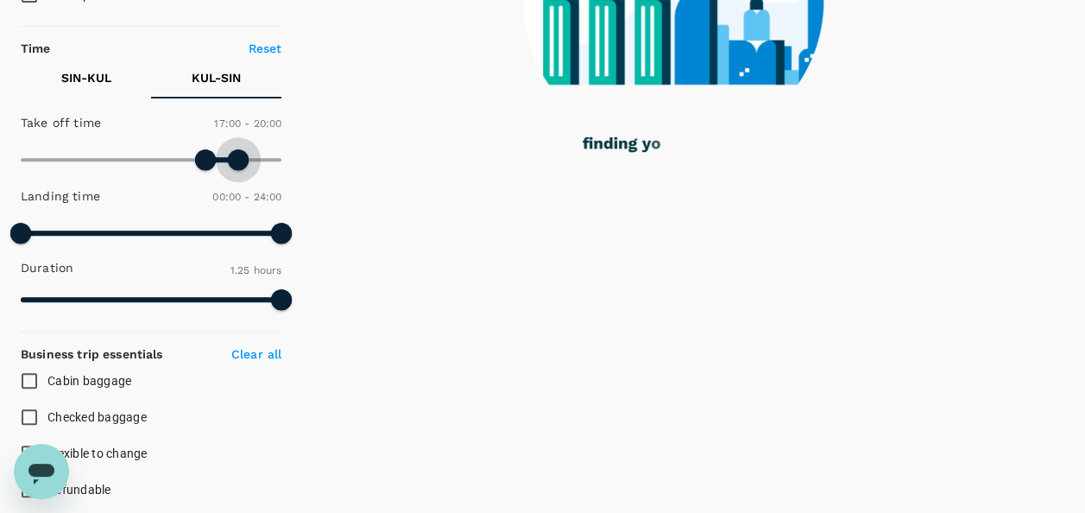
type input "1170"
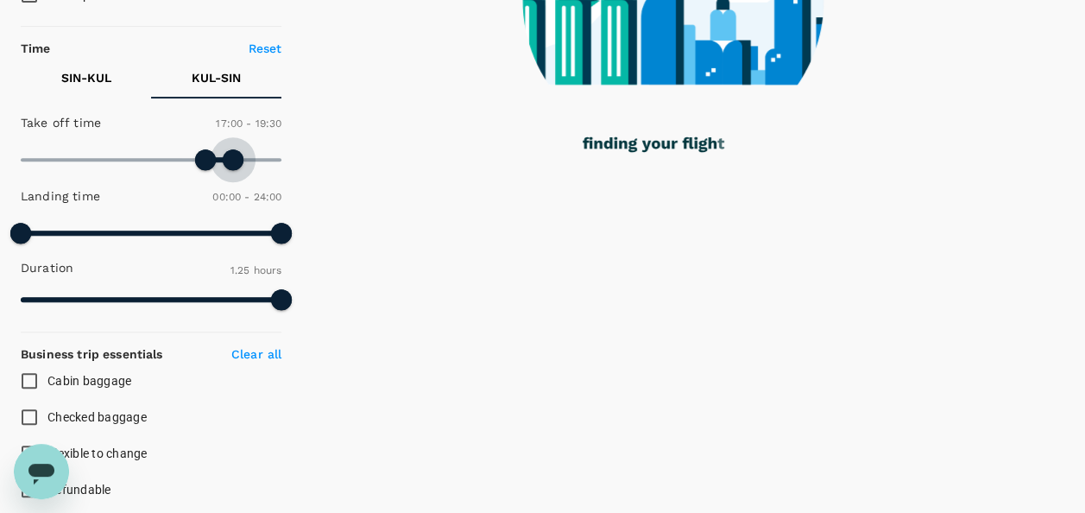
drag, startPoint x: 287, startPoint y: 159, endPoint x: 233, endPoint y: 164, distance: 53.8
click at [233, 164] on span at bounding box center [233, 159] width 21 height 21
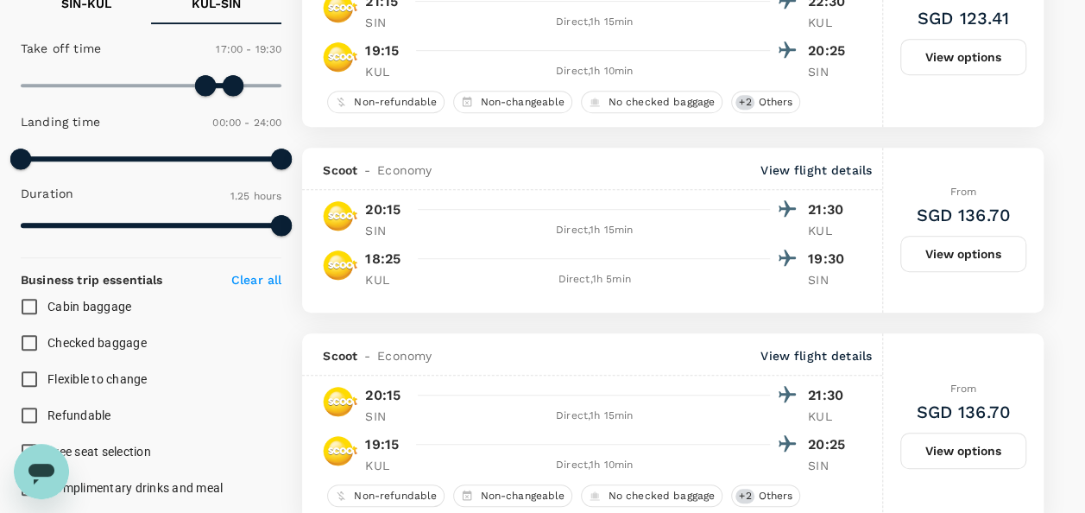
scroll to position [527, 0]
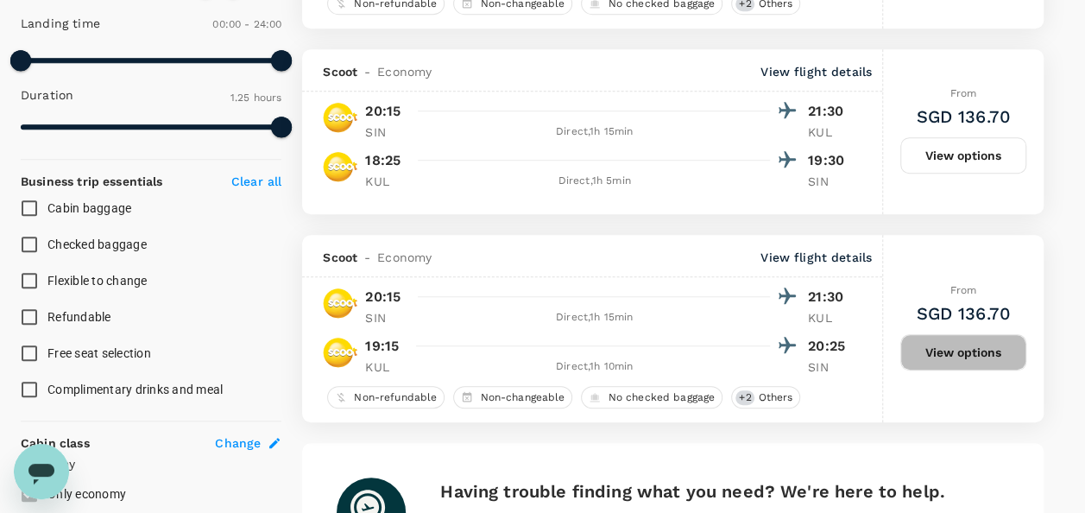
click at [954, 350] on button "View options" at bounding box center [963, 352] width 126 height 36
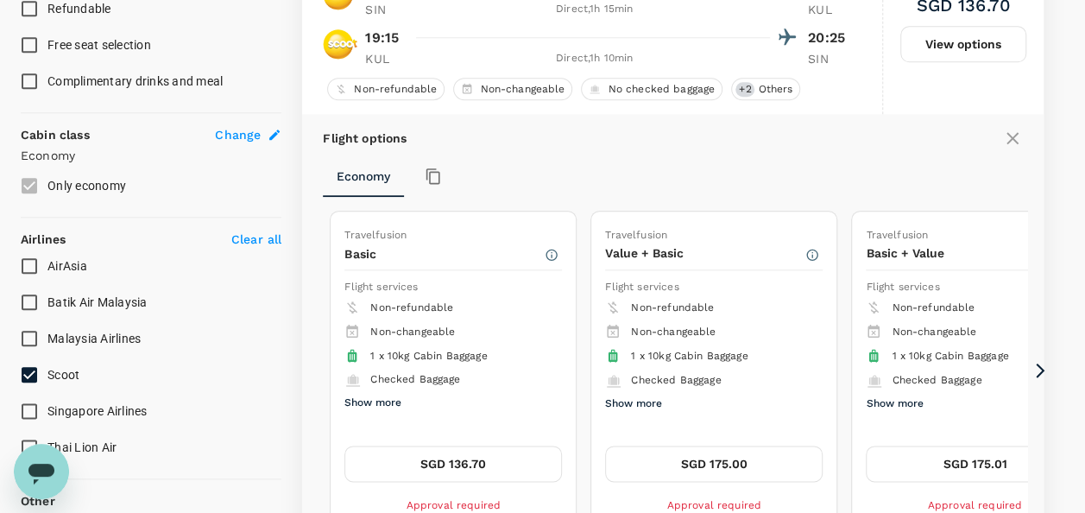
scroll to position [934, 0]
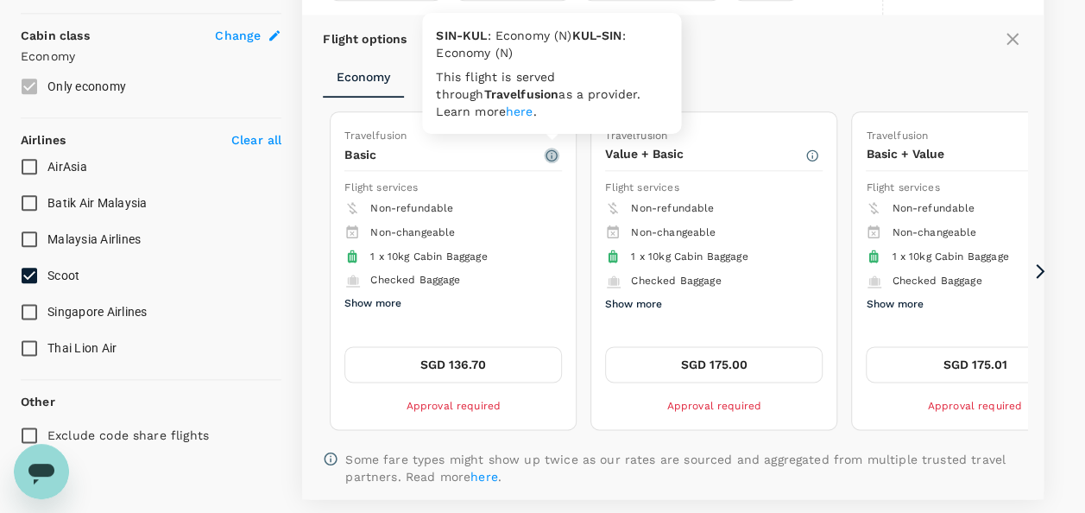
click at [549, 155] on icon "button" at bounding box center [552, 155] width 14 height 14
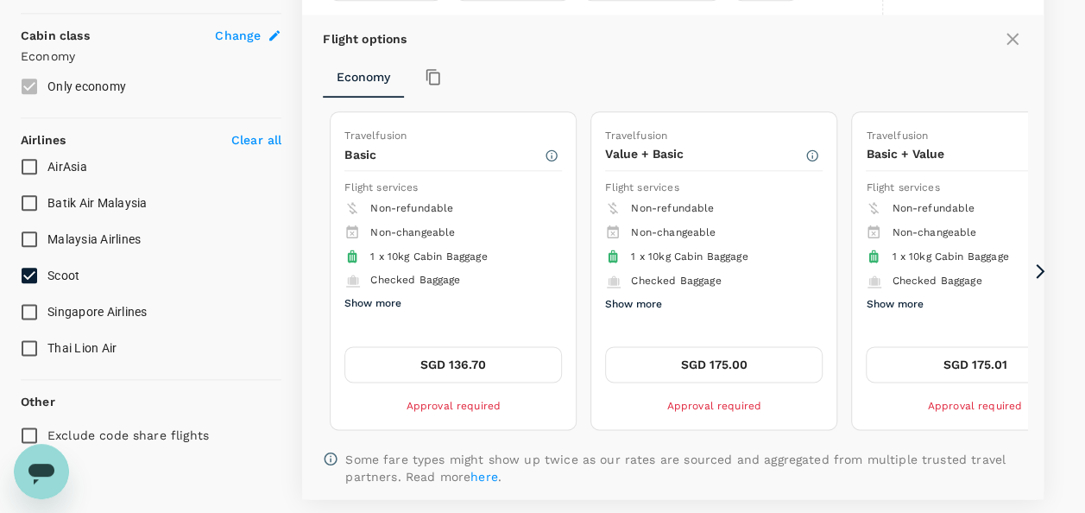
click at [419, 279] on span "Checked Baggage" at bounding box center [415, 280] width 90 height 12
click at [381, 304] on button "Show more" at bounding box center [372, 304] width 57 height 22
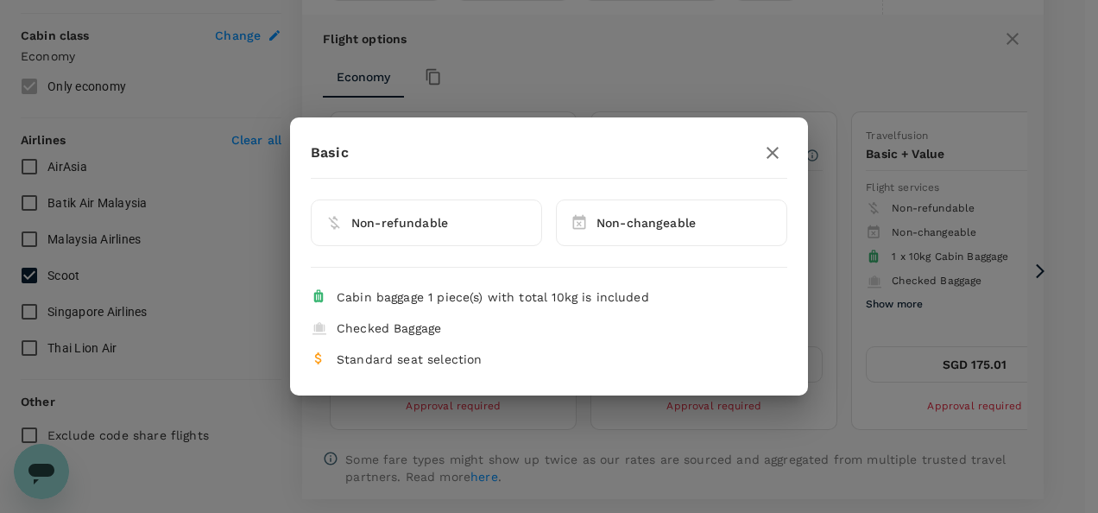
click at [773, 148] on icon "button" at bounding box center [772, 152] width 21 height 21
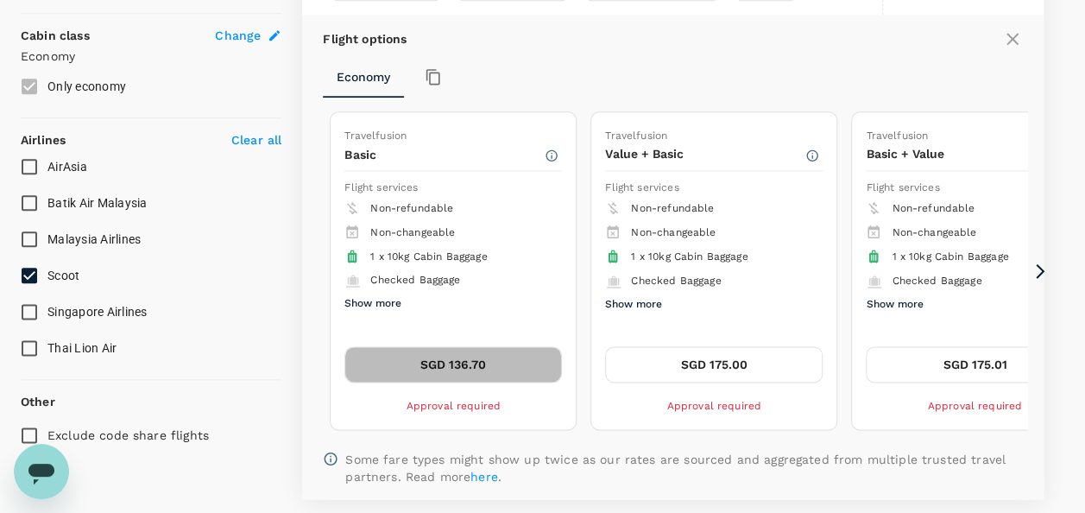
click at [478, 359] on button "SGD 136.70" at bounding box center [453, 364] width 218 height 36
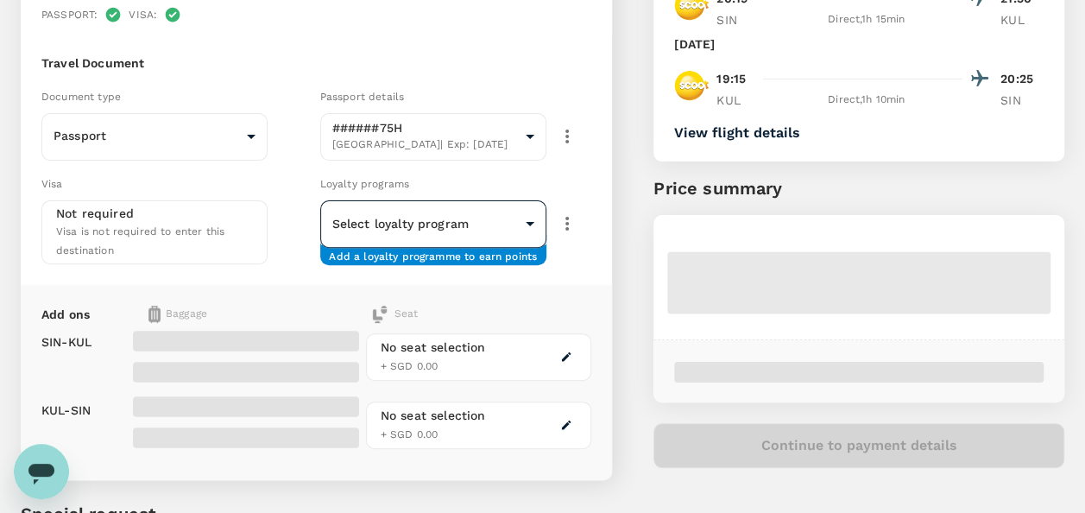
scroll to position [173, 0]
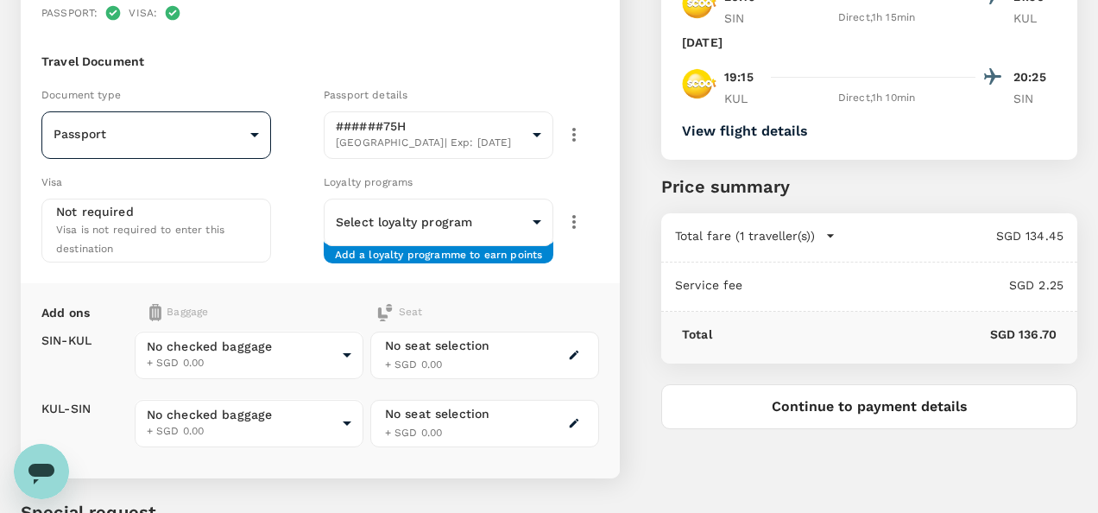
click at [209, 129] on body "Back to flight results Flight review Traveller(s) Traveller 1 : WT William Tan …" at bounding box center [549, 271] width 1098 height 889
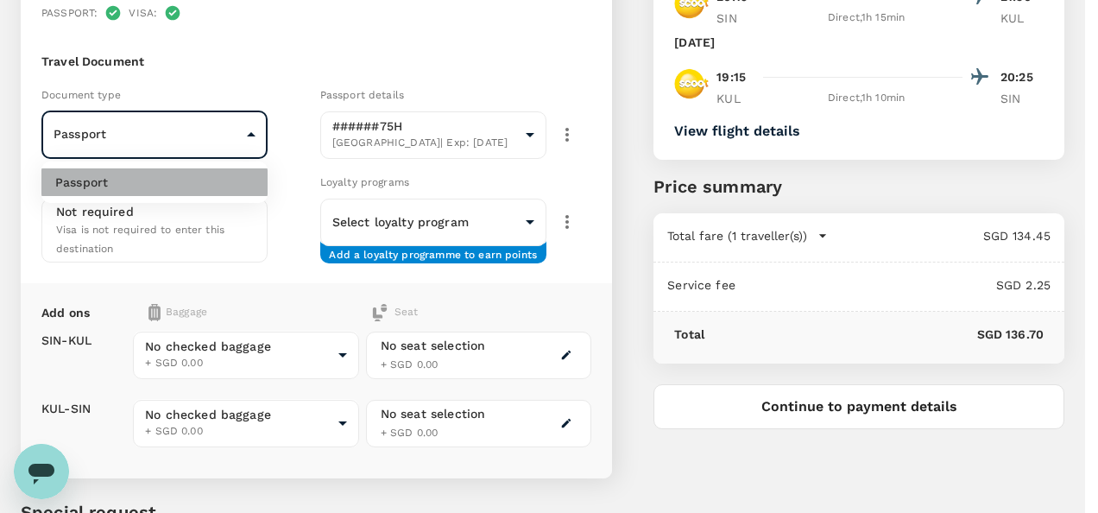
click at [111, 186] on li "Passport" at bounding box center [154, 182] width 226 height 28
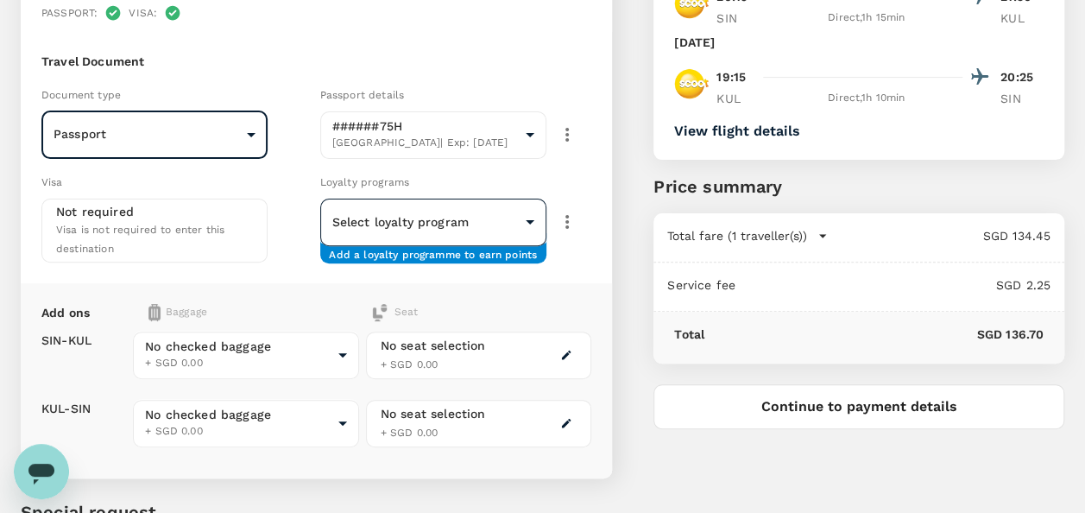
click at [476, 224] on body "Back to flight results Flight review Traveller(s) Traveller 1 : WT William Tan …" at bounding box center [542, 271] width 1085 height 889
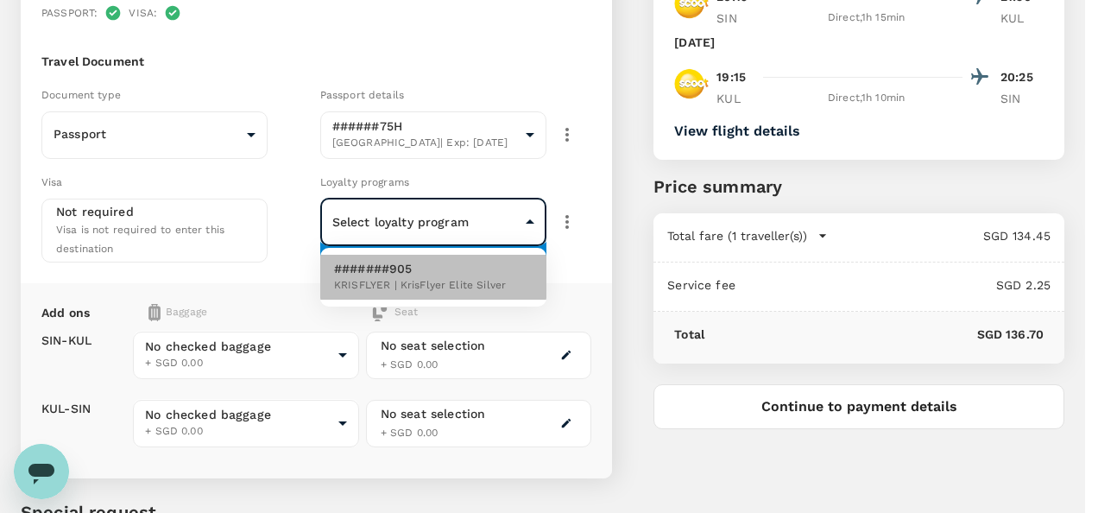
click at [417, 282] on span "KRISFLYER | KrisFlyer Elite Silver" at bounding box center [420, 285] width 172 height 17
type input "dbf4269a-b25b-4fad-b03e-8bc3c1637701"
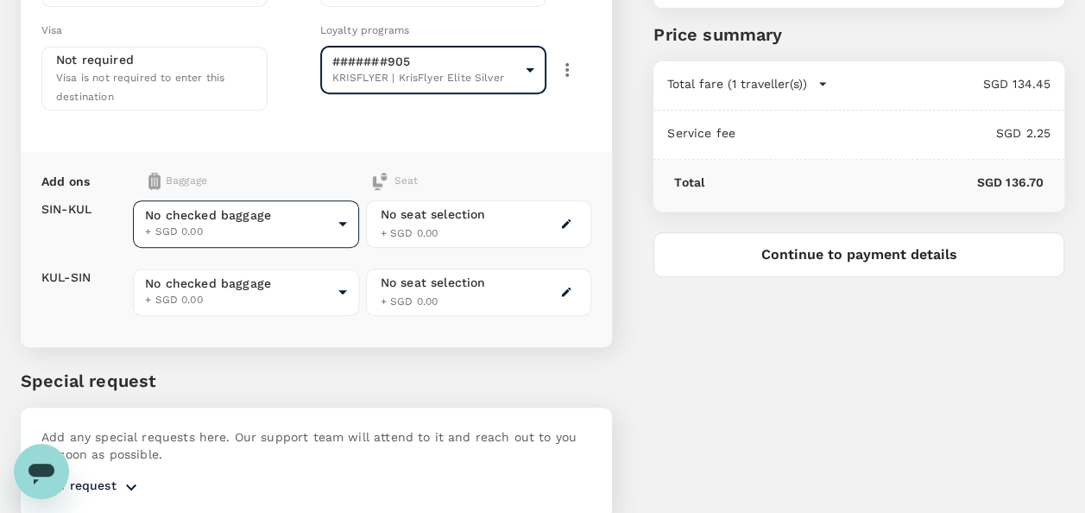
scroll to position [345, 0]
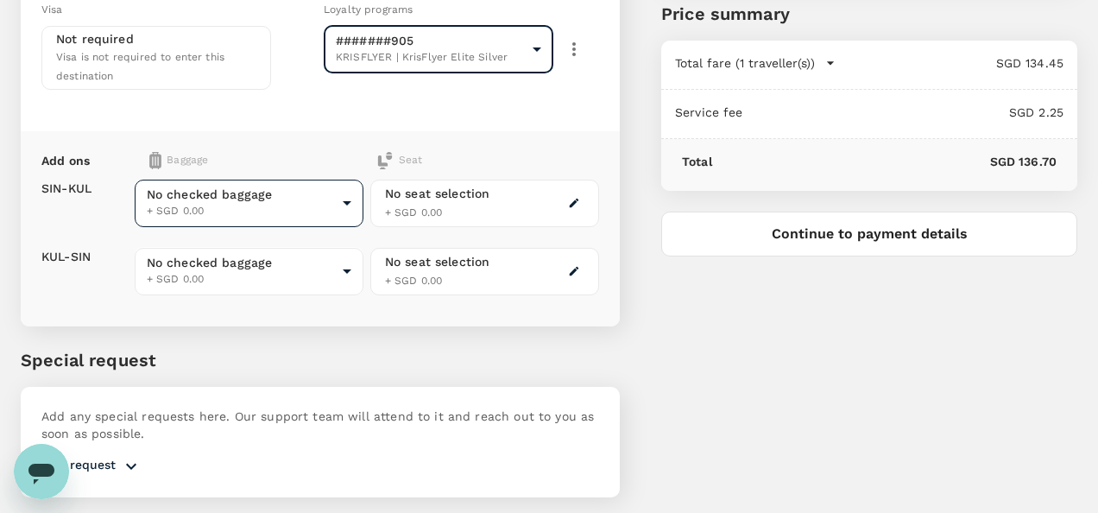
click at [313, 197] on body "Back to flight results Flight review Traveller(s) Traveller 1 : WT William Tan …" at bounding box center [549, 110] width 1098 height 910
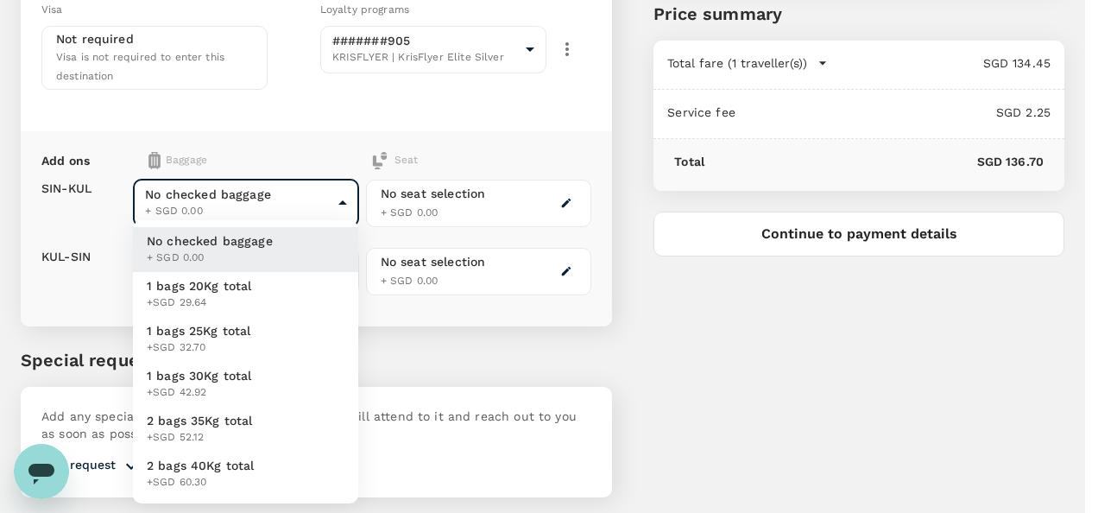
click at [217, 289] on span "1 bags 20Kg total" at bounding box center [199, 285] width 105 height 17
type input "1 - 29.64"
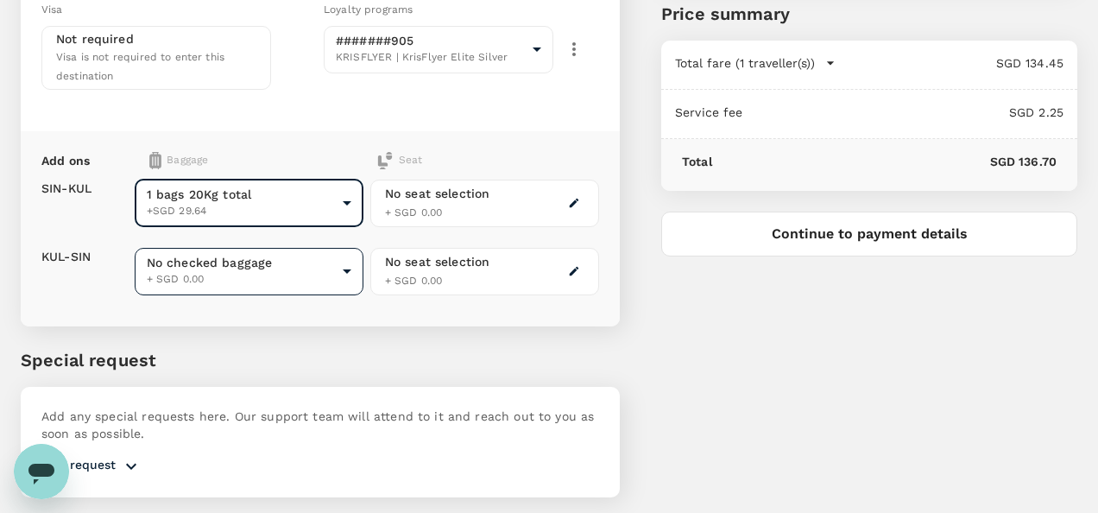
click at [254, 261] on body "Back to flight results Flight review Traveller(s) Traveller 1 : WT William Tan …" at bounding box center [549, 110] width 1098 height 910
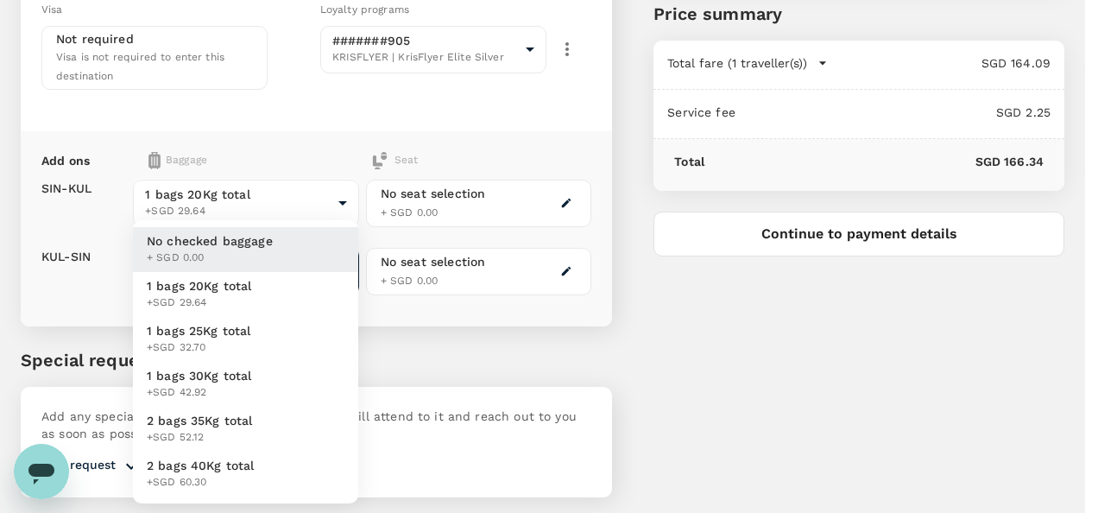
click at [218, 287] on span "1 bags 20Kg total" at bounding box center [199, 285] width 105 height 17
type input "1 - 29.64"
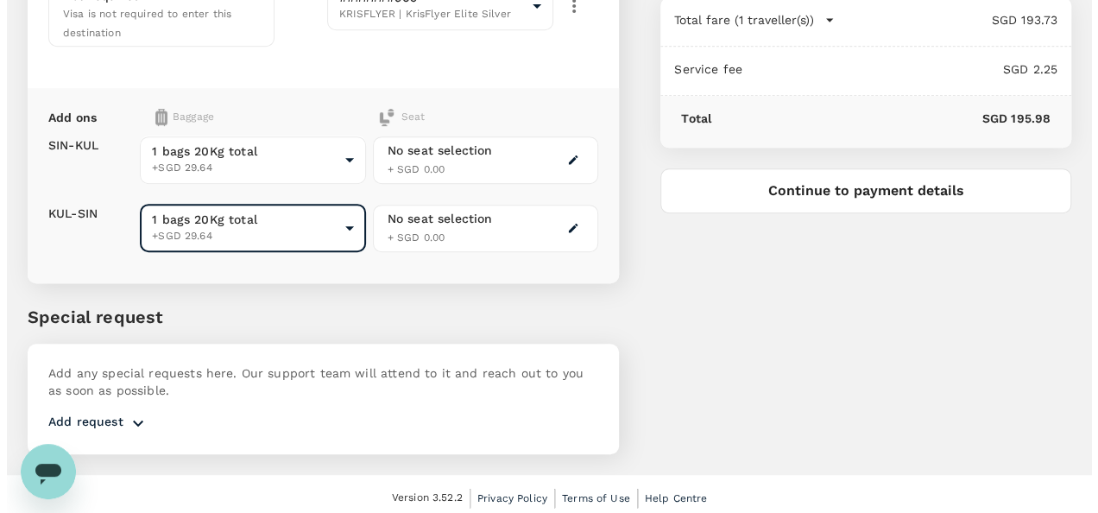
scroll to position [390, 0]
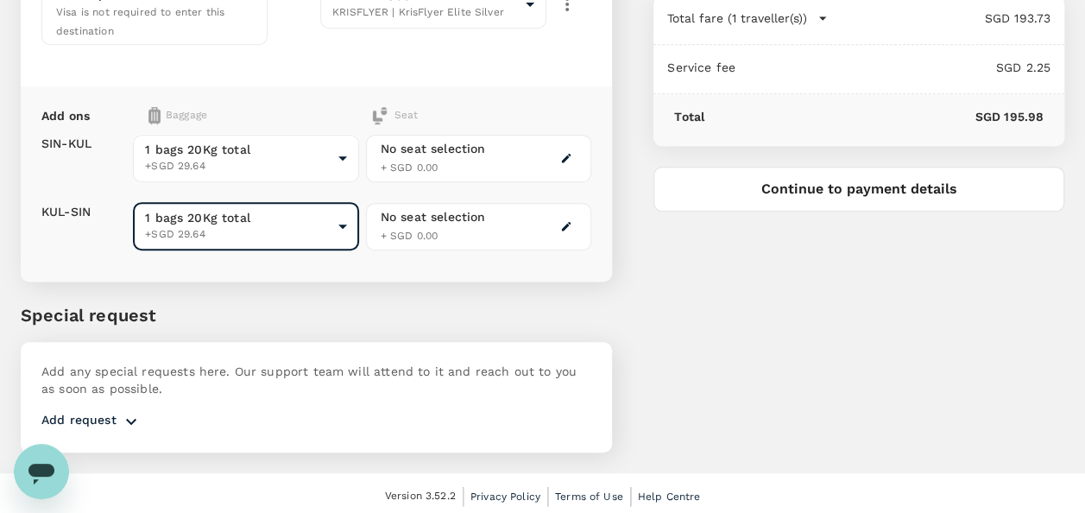
click at [571, 152] on icon "button" at bounding box center [566, 158] width 12 height 12
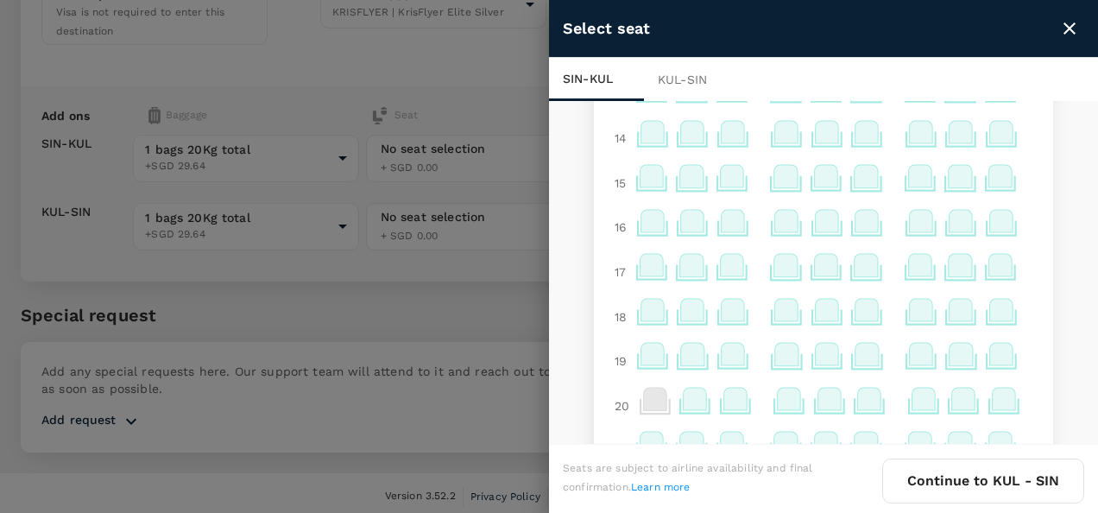
scroll to position [777, 0]
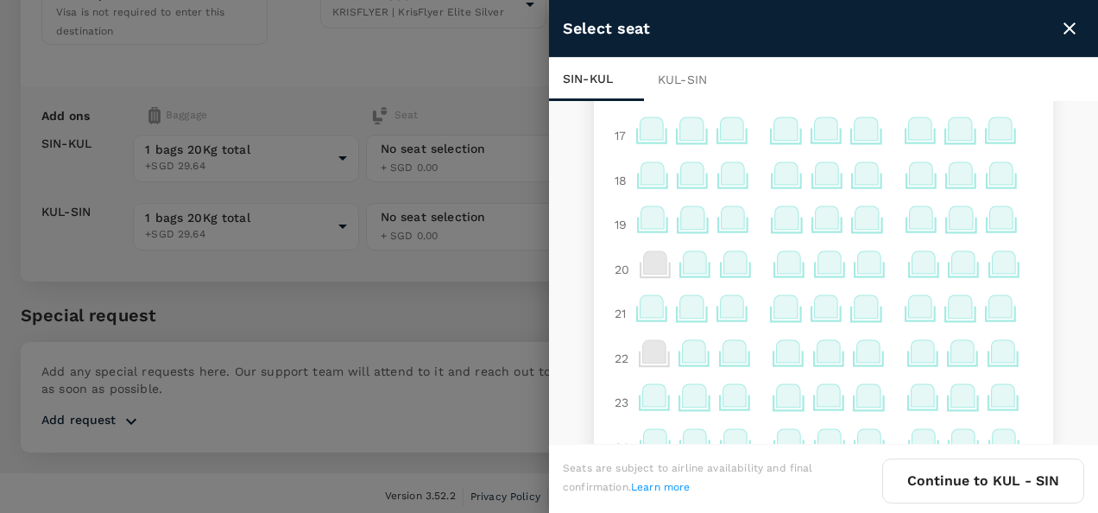
click at [1072, 22] on icon "close" at bounding box center [1069, 28] width 21 height 21
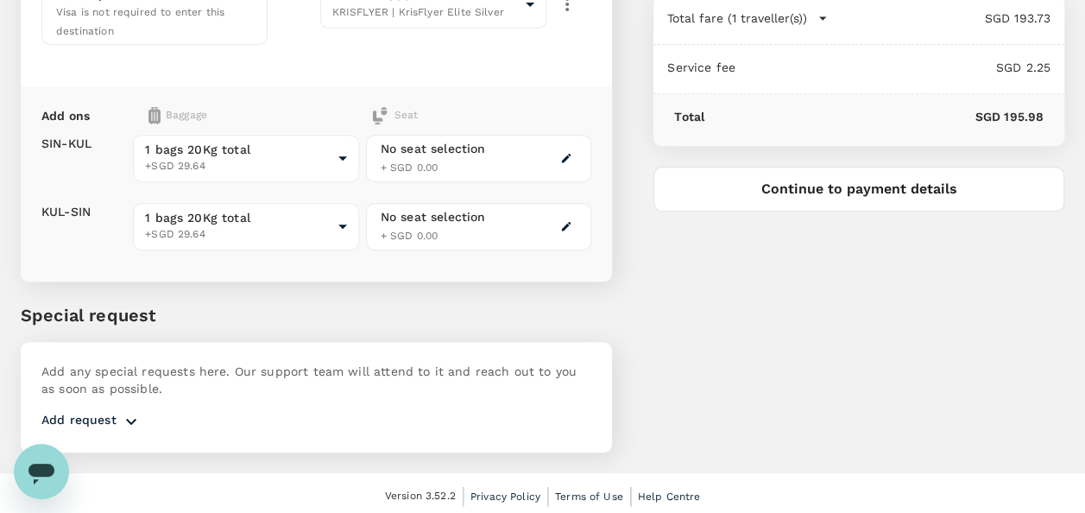
click at [838, 185] on button "Continue to payment details" at bounding box center [858, 189] width 411 height 45
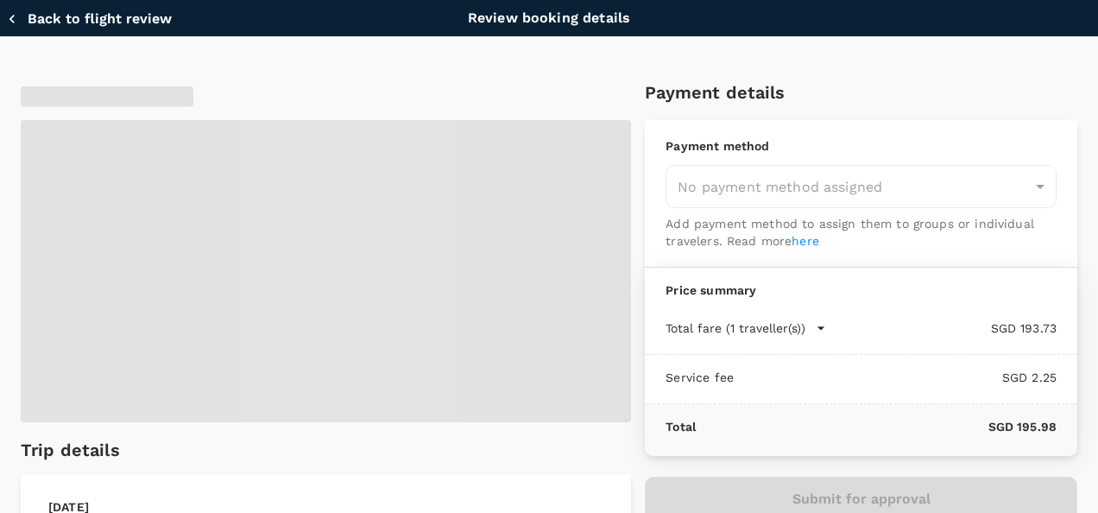
type input "9fbbbe2b-f4ca-495e-a82e-e84c83b30aa5"
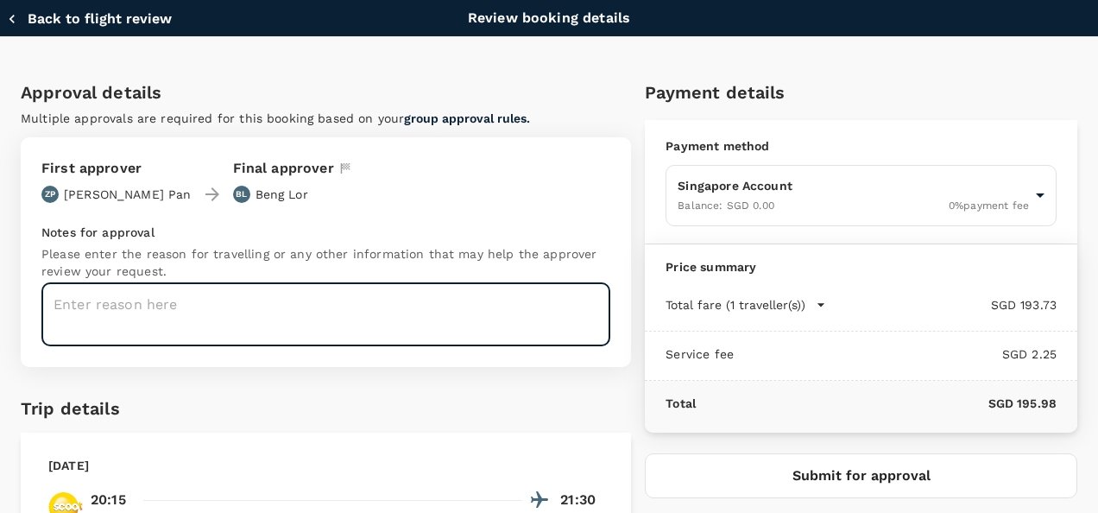
click at [204, 312] on textarea at bounding box center [325, 314] width 569 height 63
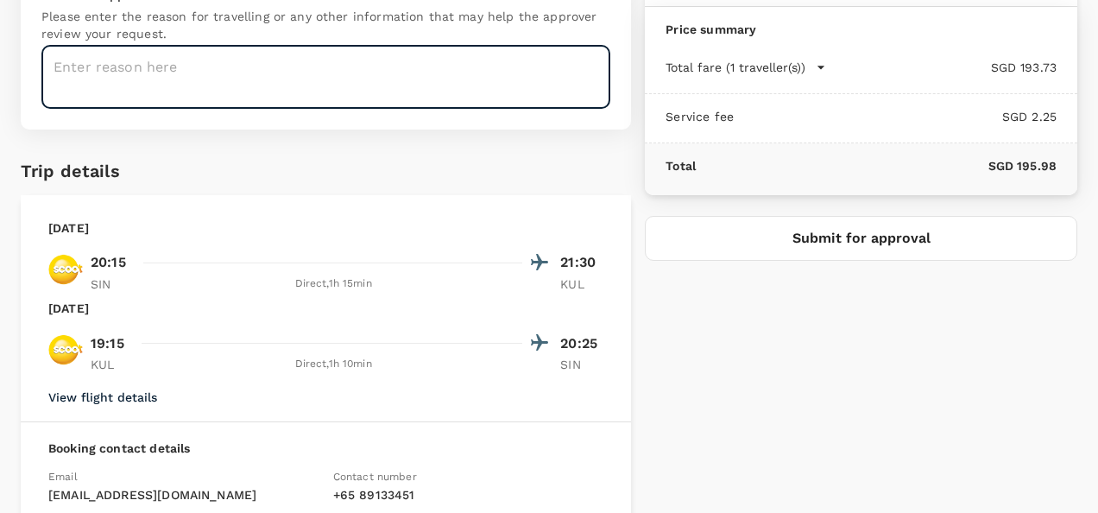
scroll to position [55, 0]
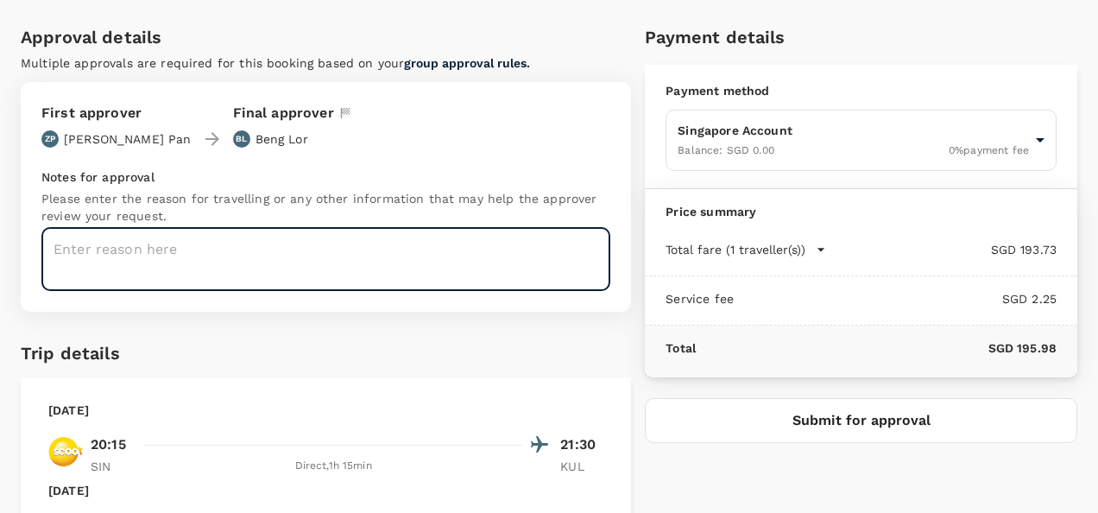
click at [211, 256] on textarea at bounding box center [325, 259] width 569 height 63
click at [408, 249] on textarea "For roundtable discussion and" at bounding box center [325, 259] width 569 height 63
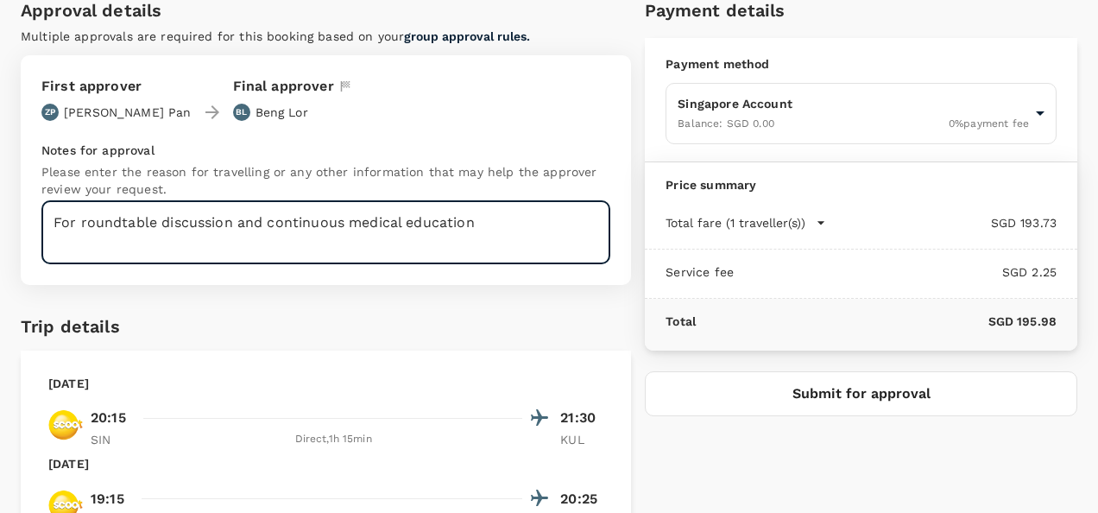
scroll to position [173, 0]
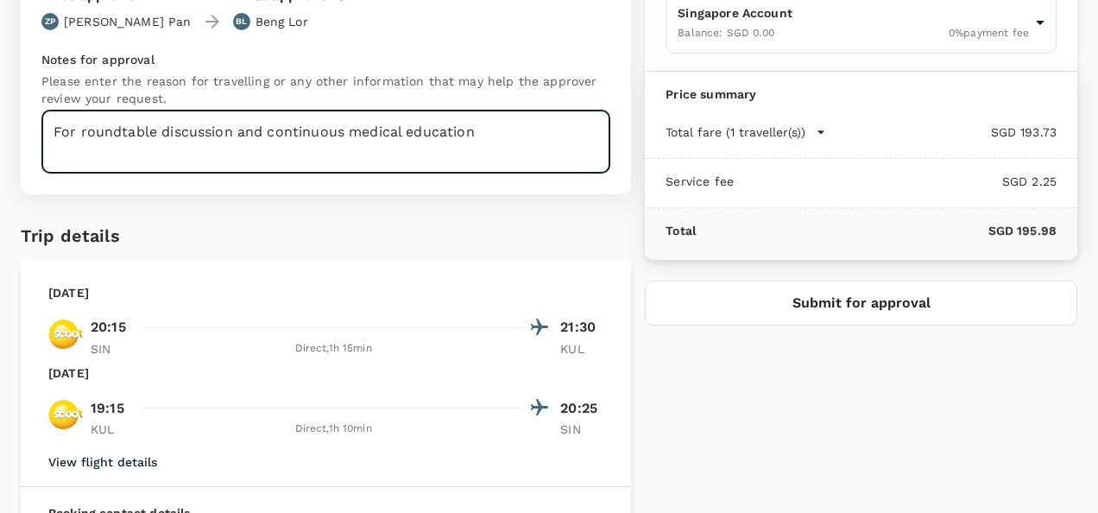
type textarea "For roundtable discussion and continuous medical education"
click at [846, 298] on button "Submit for approval" at bounding box center [861, 303] width 432 height 45
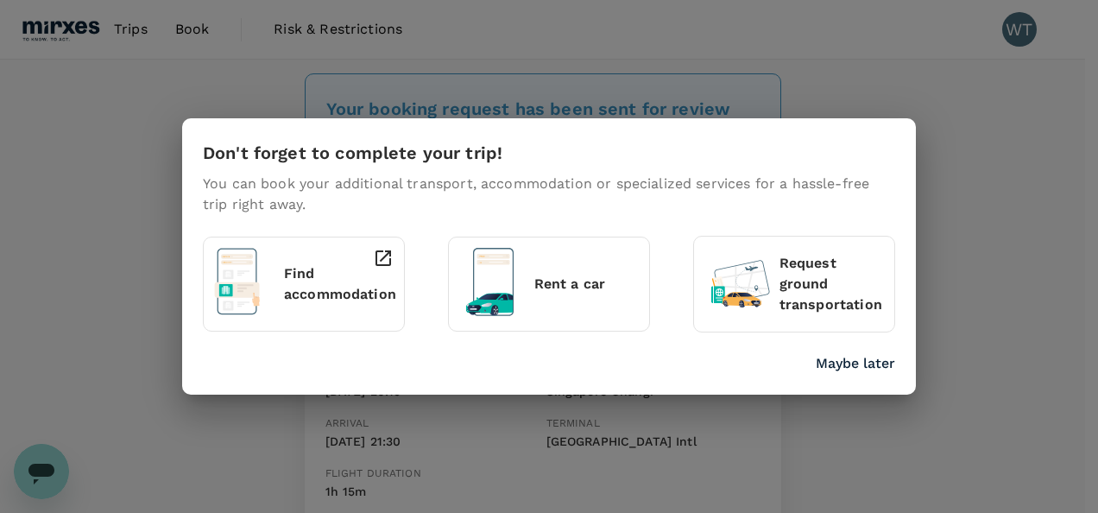
click at [307, 268] on p "Find accommodation" at bounding box center [340, 283] width 112 height 41
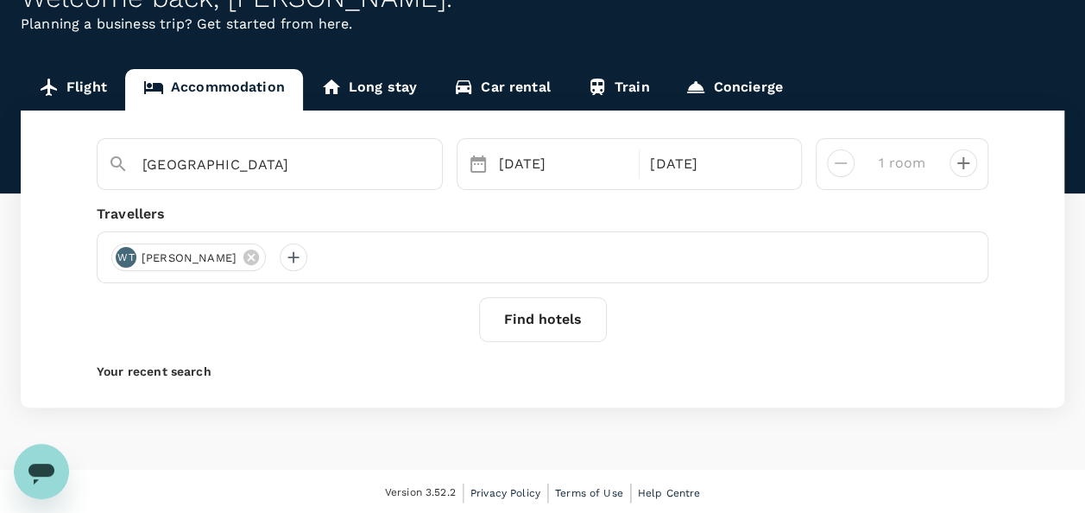
scroll to position [114, 0]
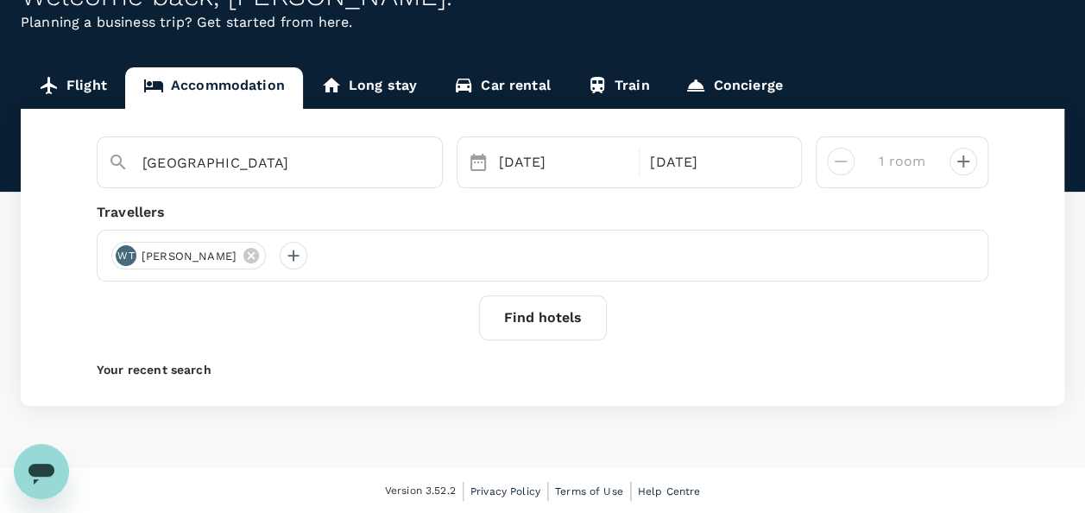
click at [540, 316] on button "Find hotels" at bounding box center [543, 317] width 128 height 45
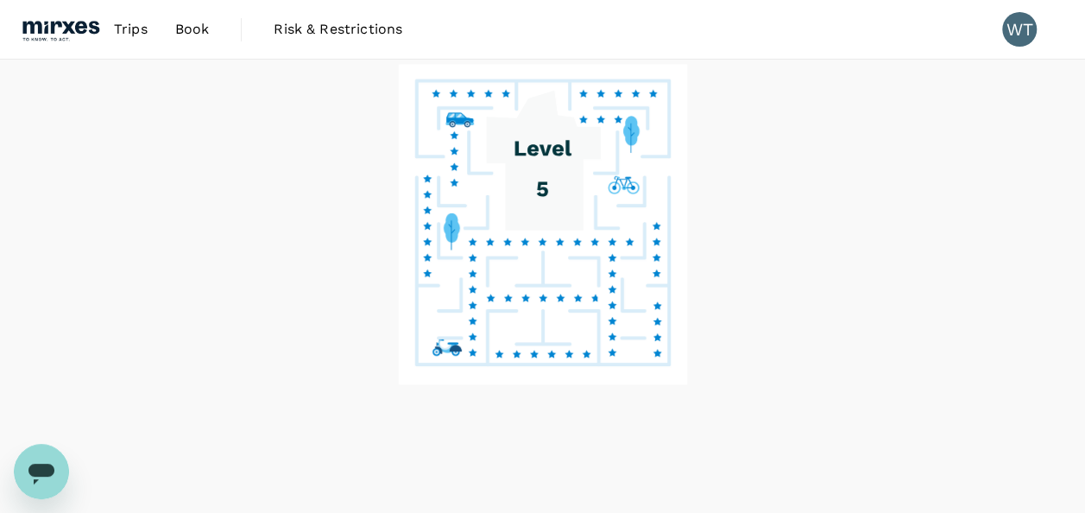
click at [191, 31] on span "Book" at bounding box center [192, 29] width 35 height 21
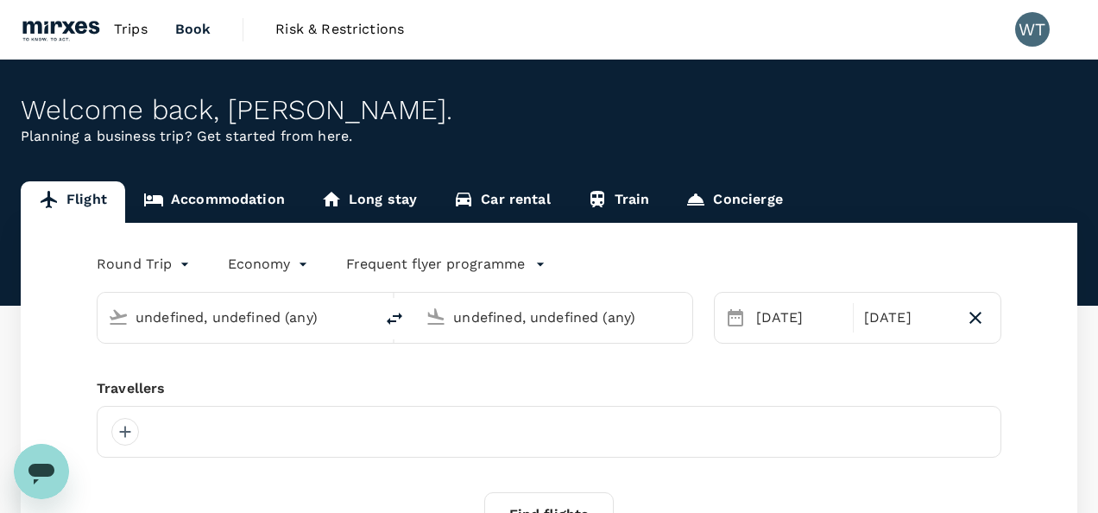
type input "Singapore Changi (SIN)"
type input "Kuala Lumpur Intl ([GEOGRAPHIC_DATA])"
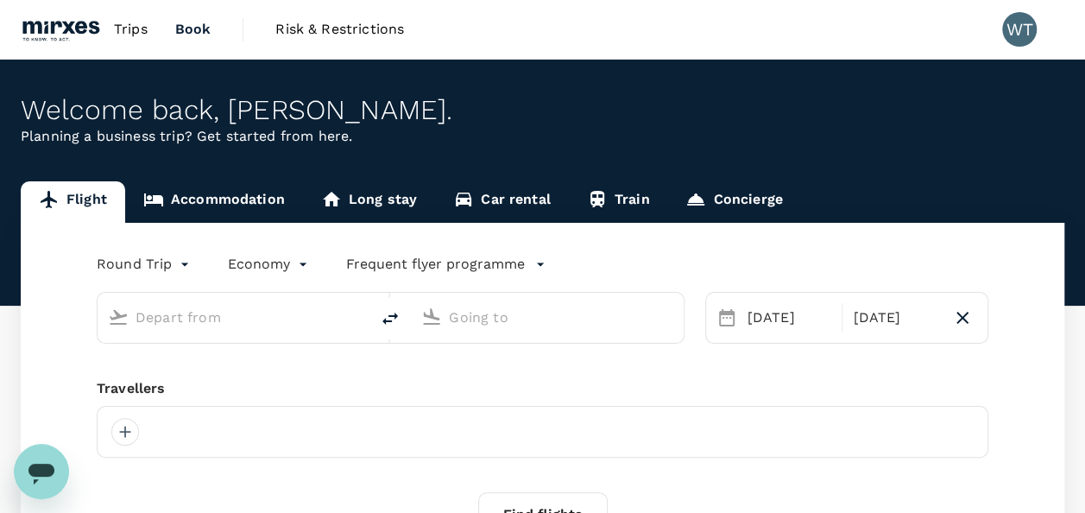
type input "Singapore Changi (SIN)"
type input "Kuala Lumpur Intl ([GEOGRAPHIC_DATA])"
type input "Singapore Changi (SIN)"
type input "Kuala Lumpur Intl ([GEOGRAPHIC_DATA])"
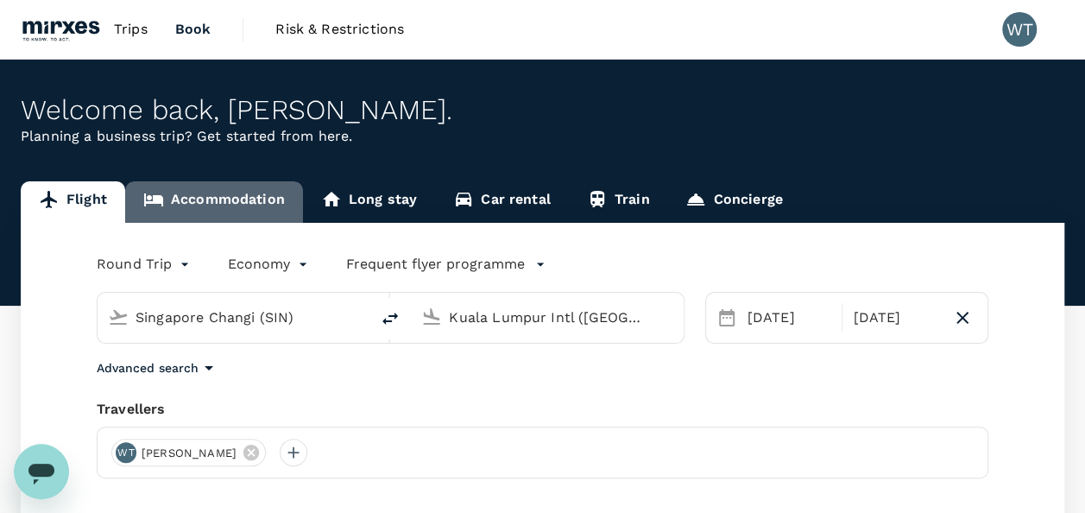
click at [221, 192] on link "Accommodation" at bounding box center [214, 201] width 178 height 41
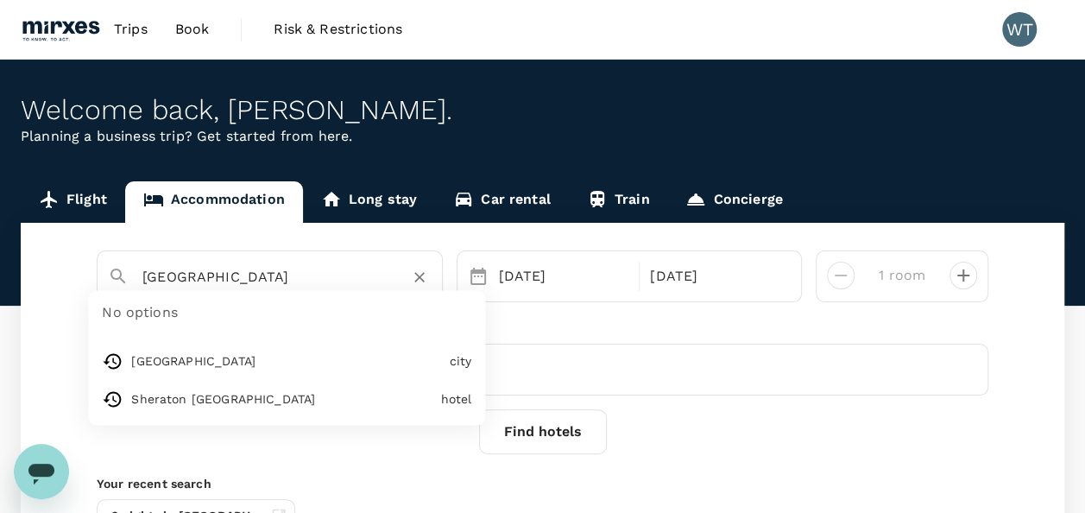
drag, startPoint x: 299, startPoint y: 269, endPoint x: -3, endPoint y: 245, distance: 303.1
click at [0, 245] on html "Trips Book Risk & Restrictions WT Welcome back , [PERSON_NAME] . Planning a bus…" at bounding box center [542, 343] width 1085 height 686
type input "Sheraton [GEOGRAPHIC_DATA]"
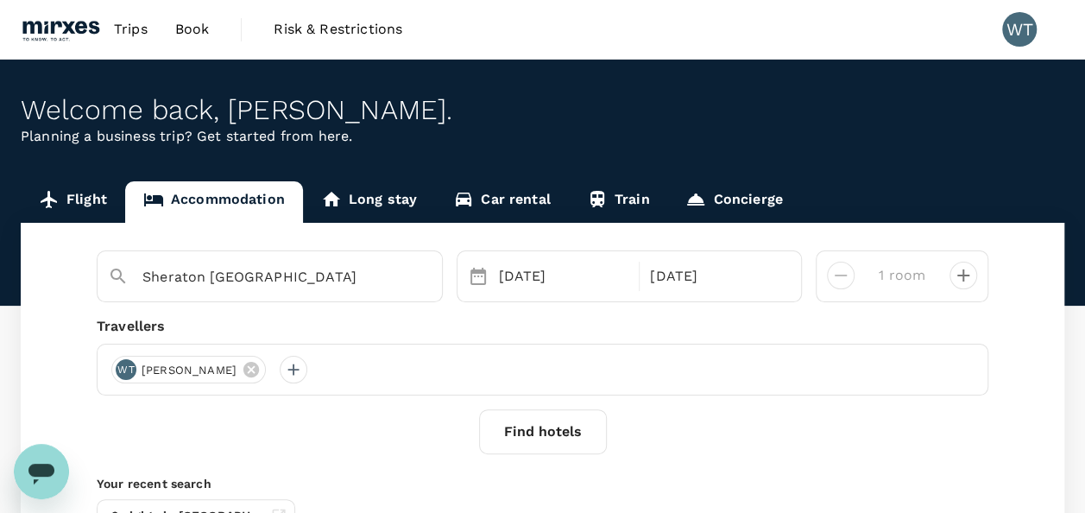
click at [558, 437] on button "Find hotels" at bounding box center [543, 431] width 128 height 45
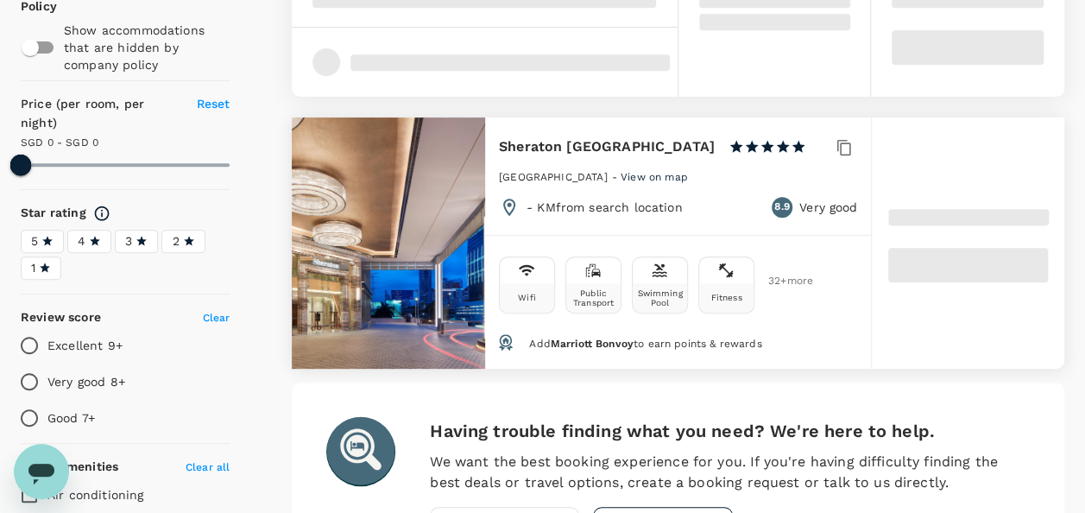
scroll to position [259, 0]
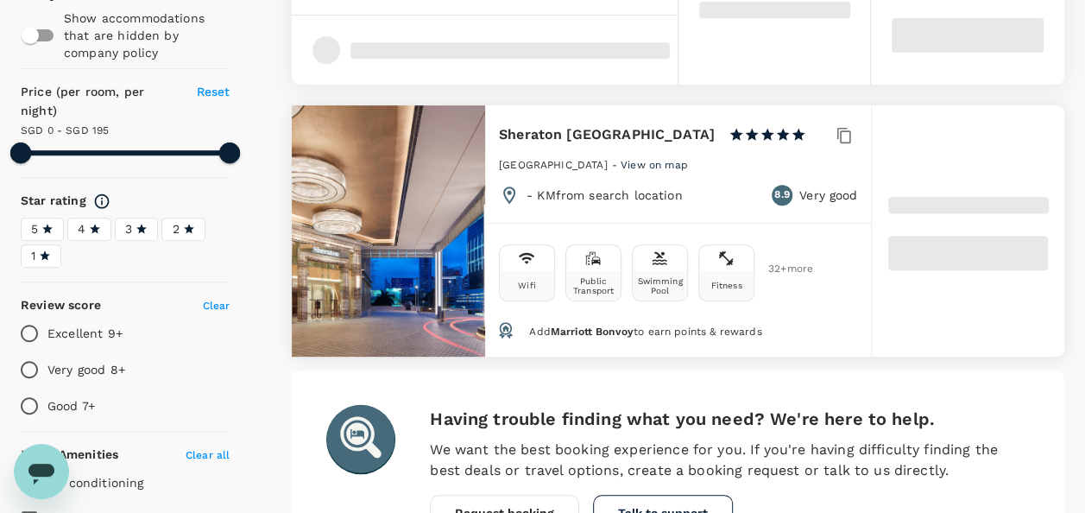
click at [792, 330] on div "Add Marriott Bonvoy to earn points & rewards" at bounding box center [689, 329] width 335 height 28
click at [596, 332] on span "Marriott Bonvoy" at bounding box center [592, 331] width 83 height 12
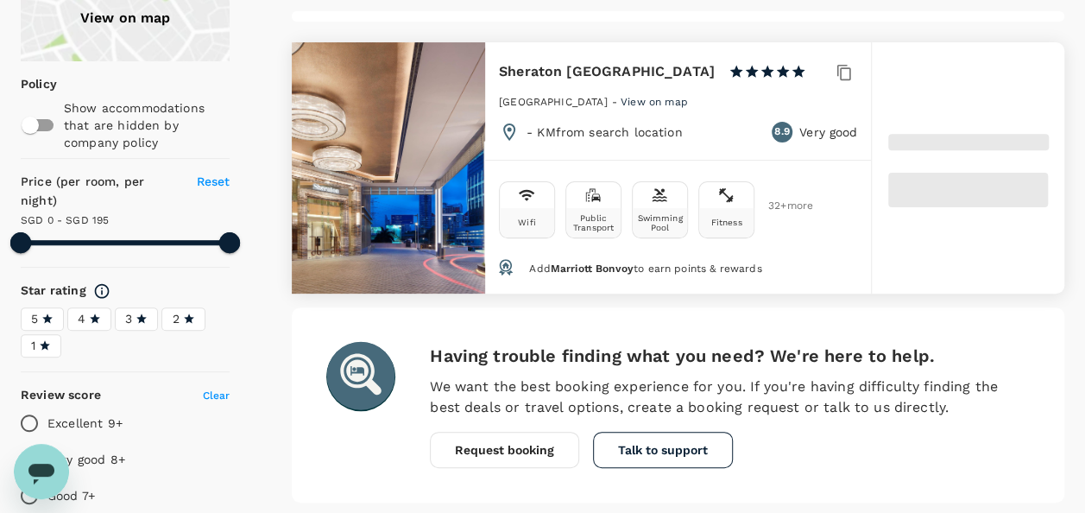
scroll to position [86, 0]
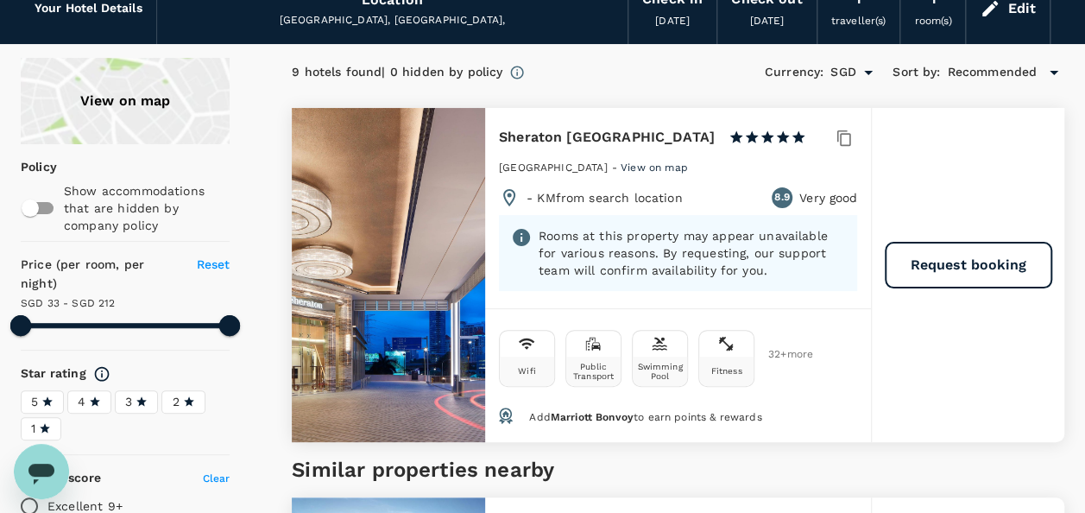
type input "211.85"
click at [987, 262] on button "Request booking" at bounding box center [969, 265] width 166 height 45
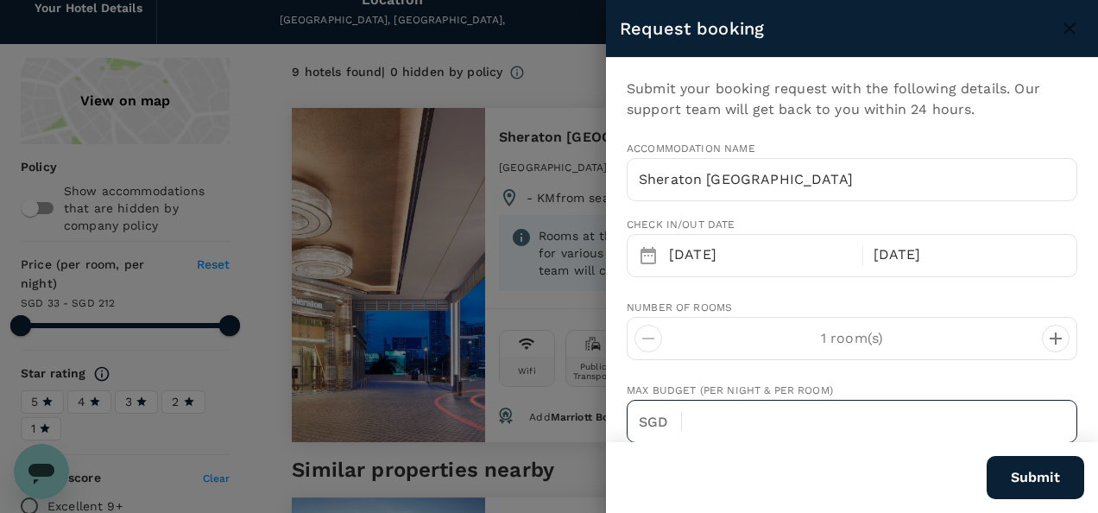
type input "[EMAIL_ADDRESS][DOMAIN_NAME]"
type input "65"
type input "89133451"
drag, startPoint x: 511, startPoint y: 57, endPoint x: 565, endPoint y: 54, distance: 53.6
click at [512, 56] on div at bounding box center [549, 256] width 1098 height 513
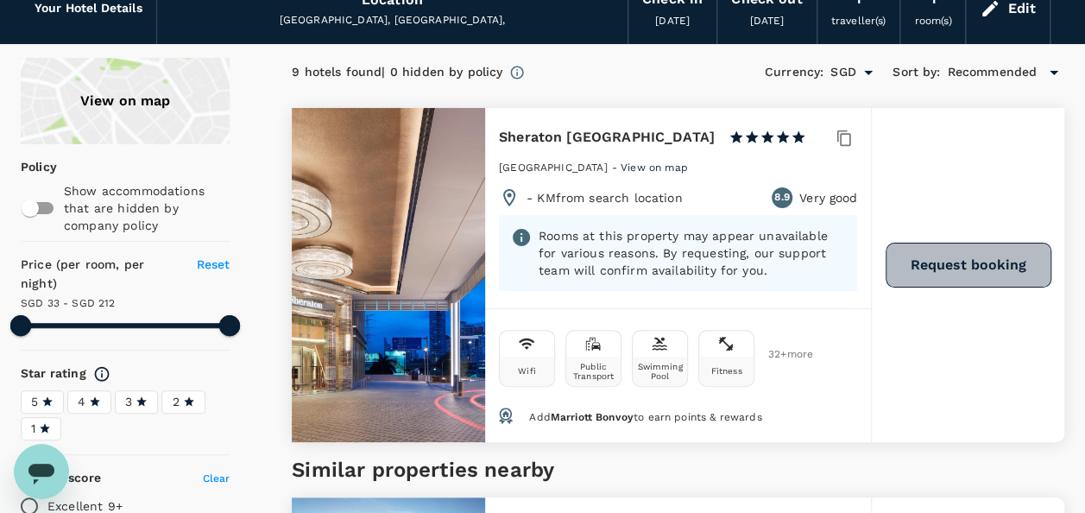
click at [967, 257] on button "Request booking" at bounding box center [969, 265] width 166 height 45
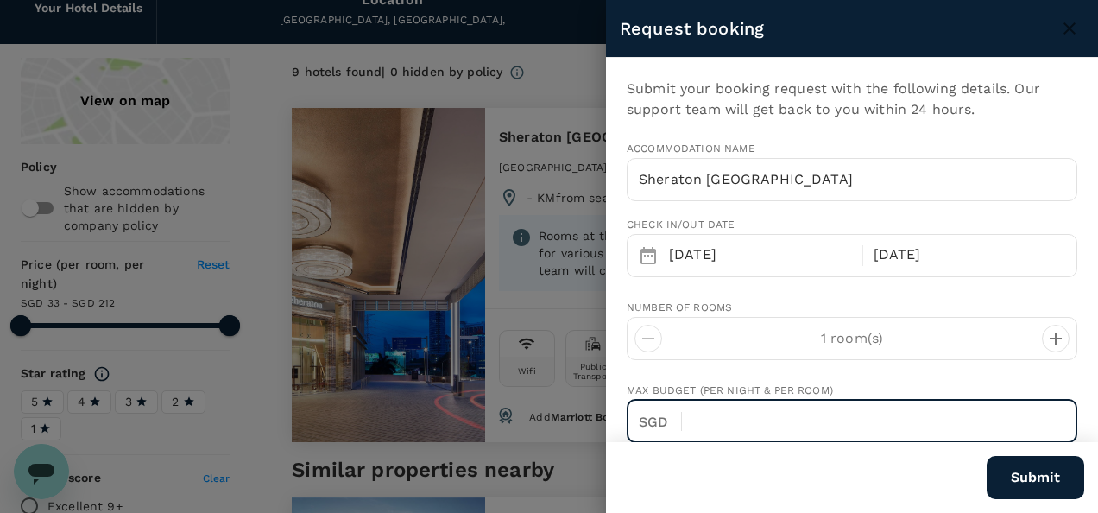
click at [726, 420] on input "text" at bounding box center [887, 421] width 382 height 43
click at [259, 145] on div at bounding box center [549, 256] width 1098 height 513
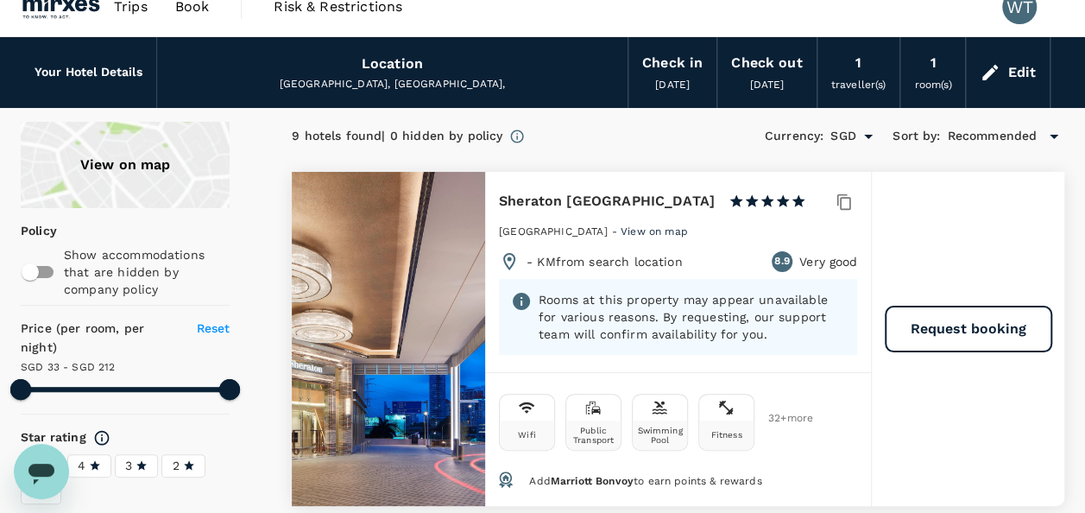
scroll to position [0, 0]
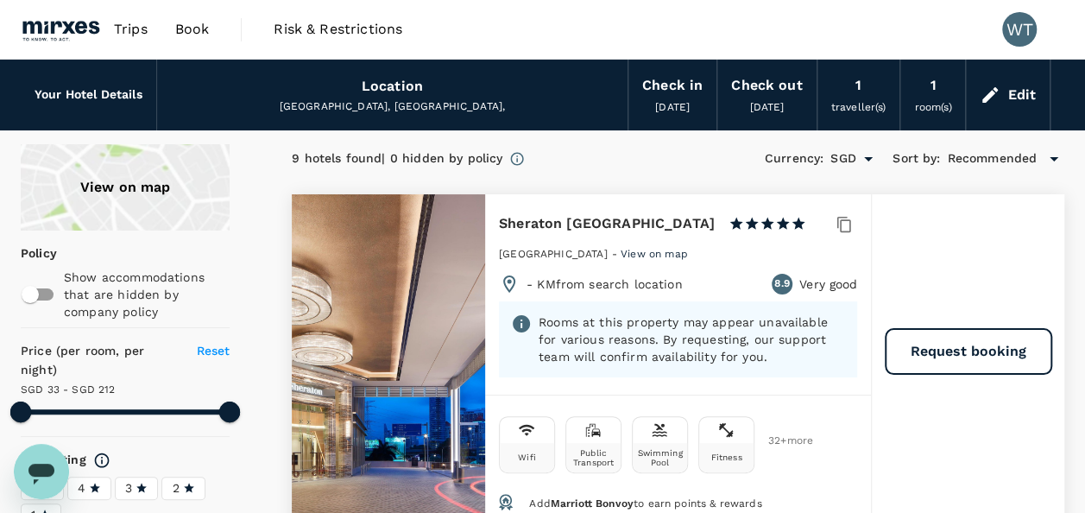
type input "211.85"
